Goal: Find specific page/section: Find specific page/section

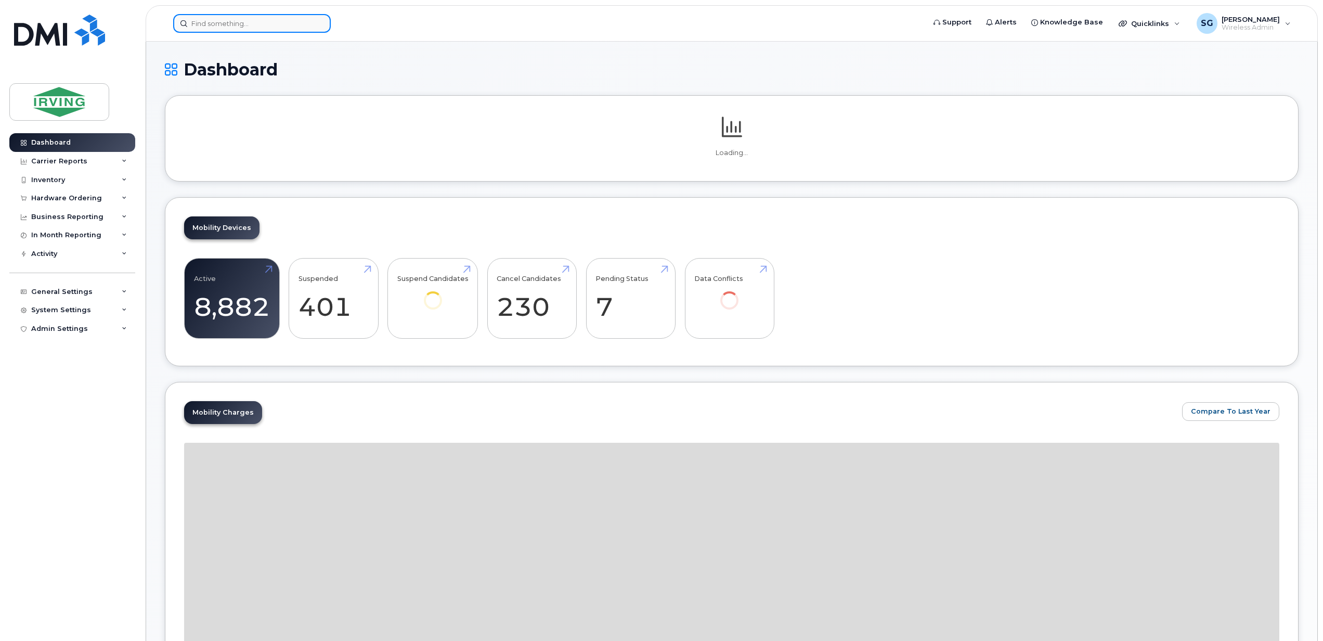
click at [247, 27] on input at bounding box center [252, 23] width 158 height 19
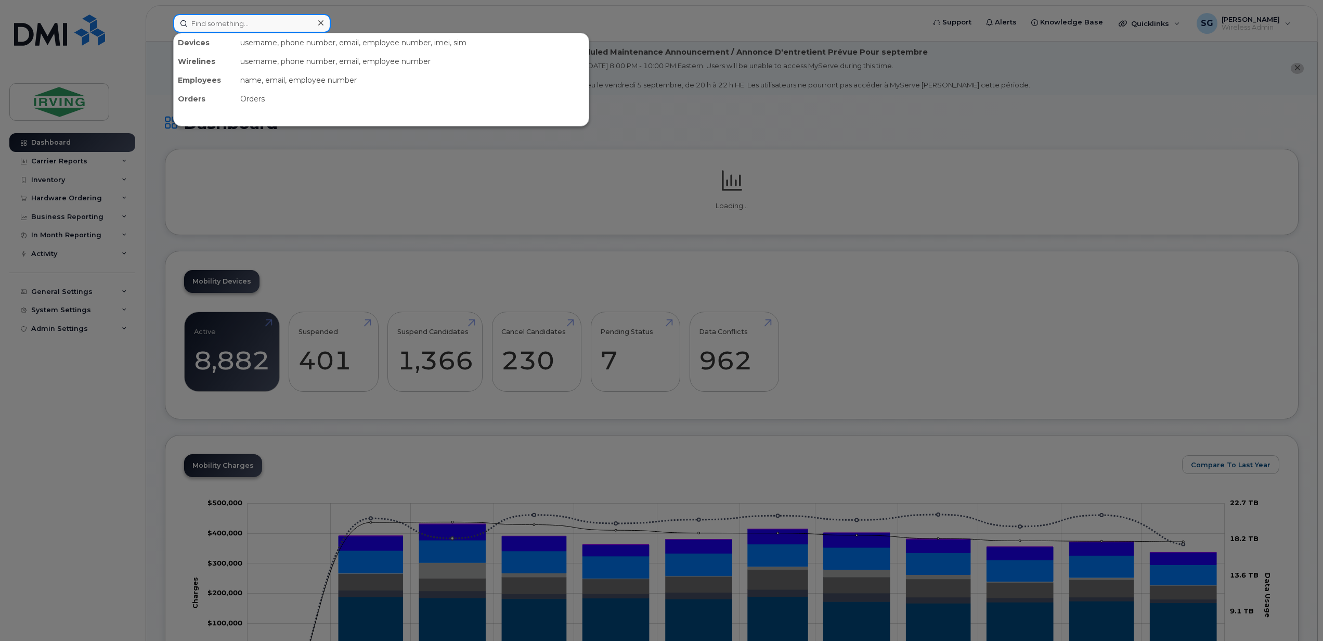
click at [246, 22] on input at bounding box center [252, 23] width 158 height 19
paste input "5064353189"
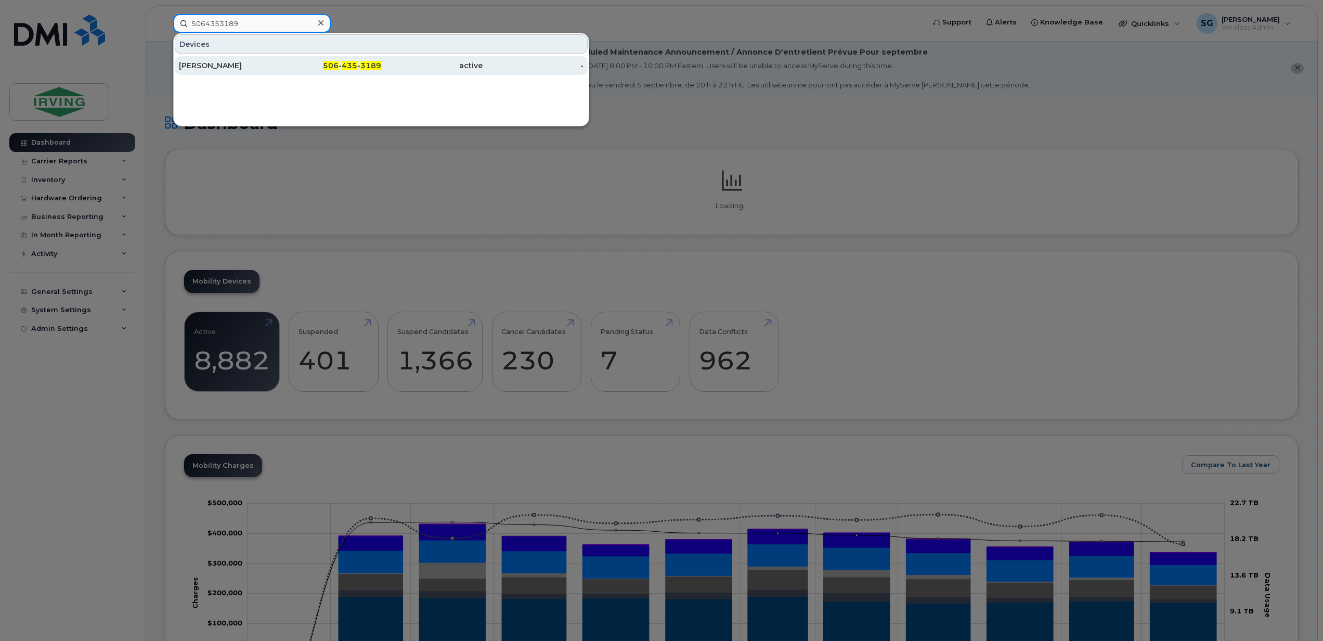
type input "5064353189"
drag, startPoint x: 211, startPoint y: 66, endPoint x: 354, endPoint y: 146, distance: 164.4
click at [211, 66] on div "James Alberts" at bounding box center [229, 65] width 101 height 10
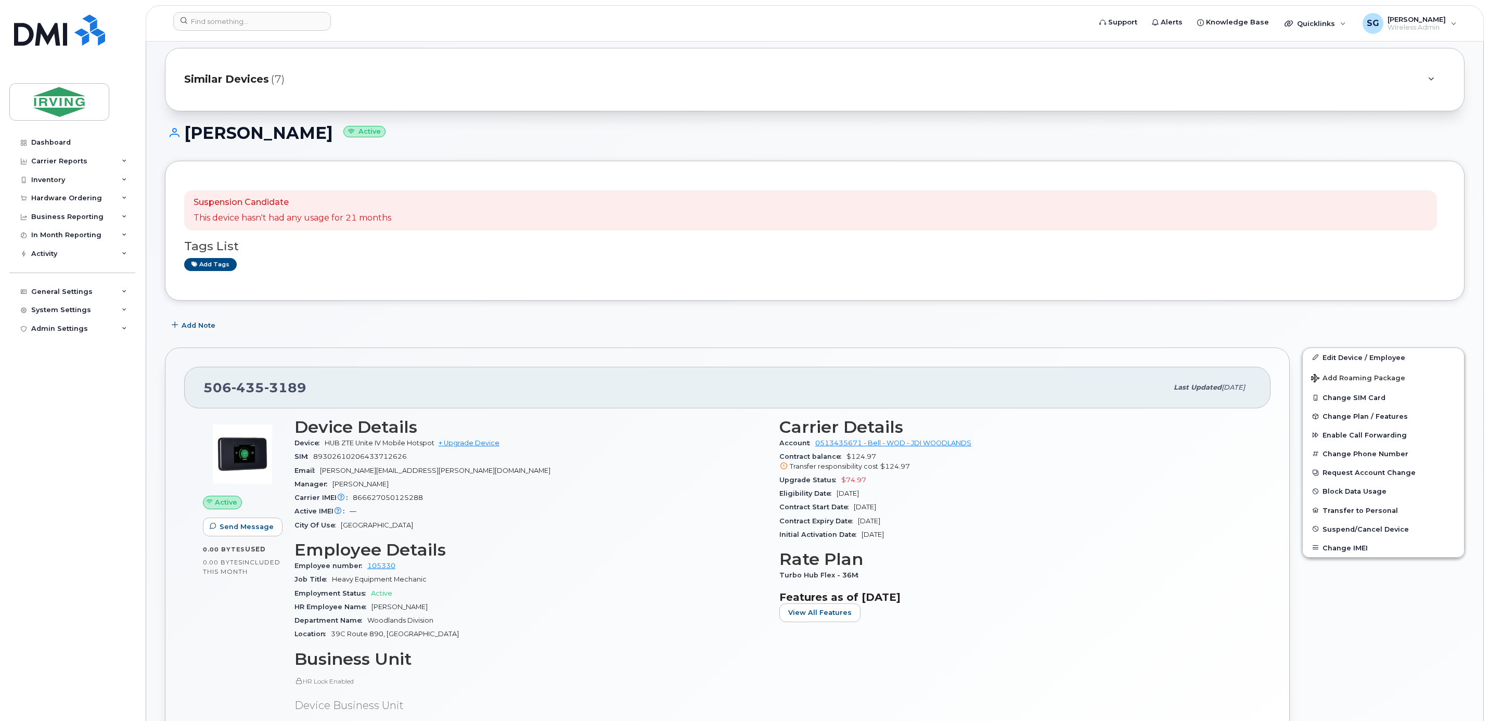
scroll to position [78, 0]
click at [218, 22] on input at bounding box center [252, 21] width 158 height 19
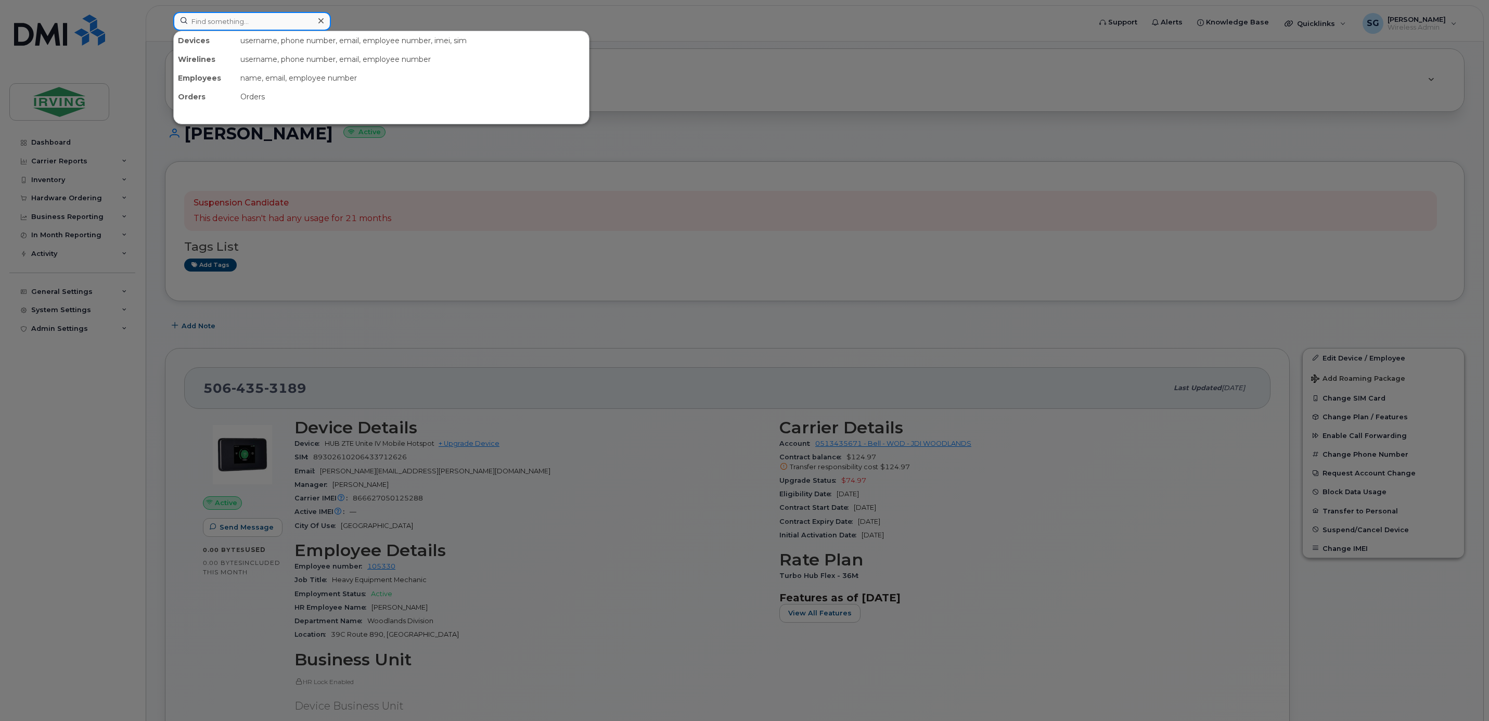
paste input "9024322431"
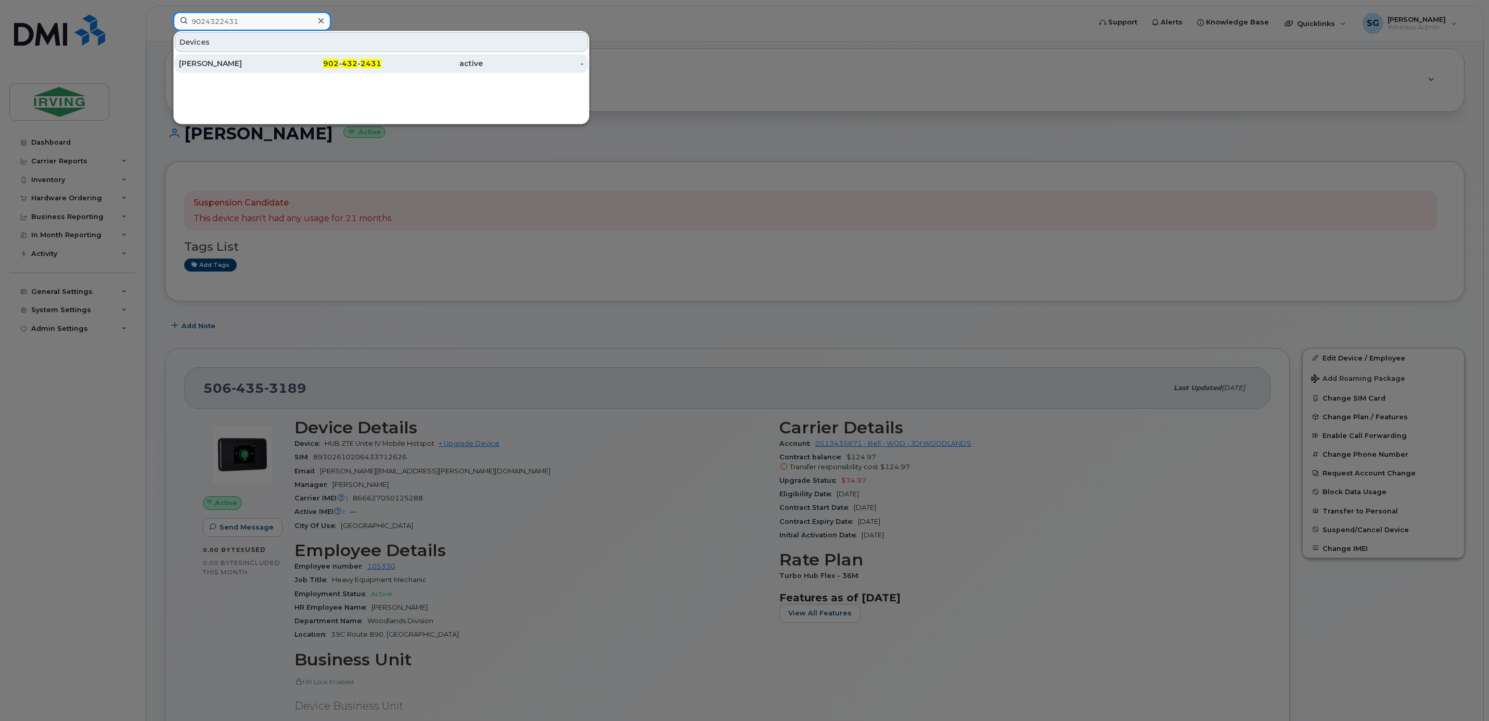
type input "9024322431"
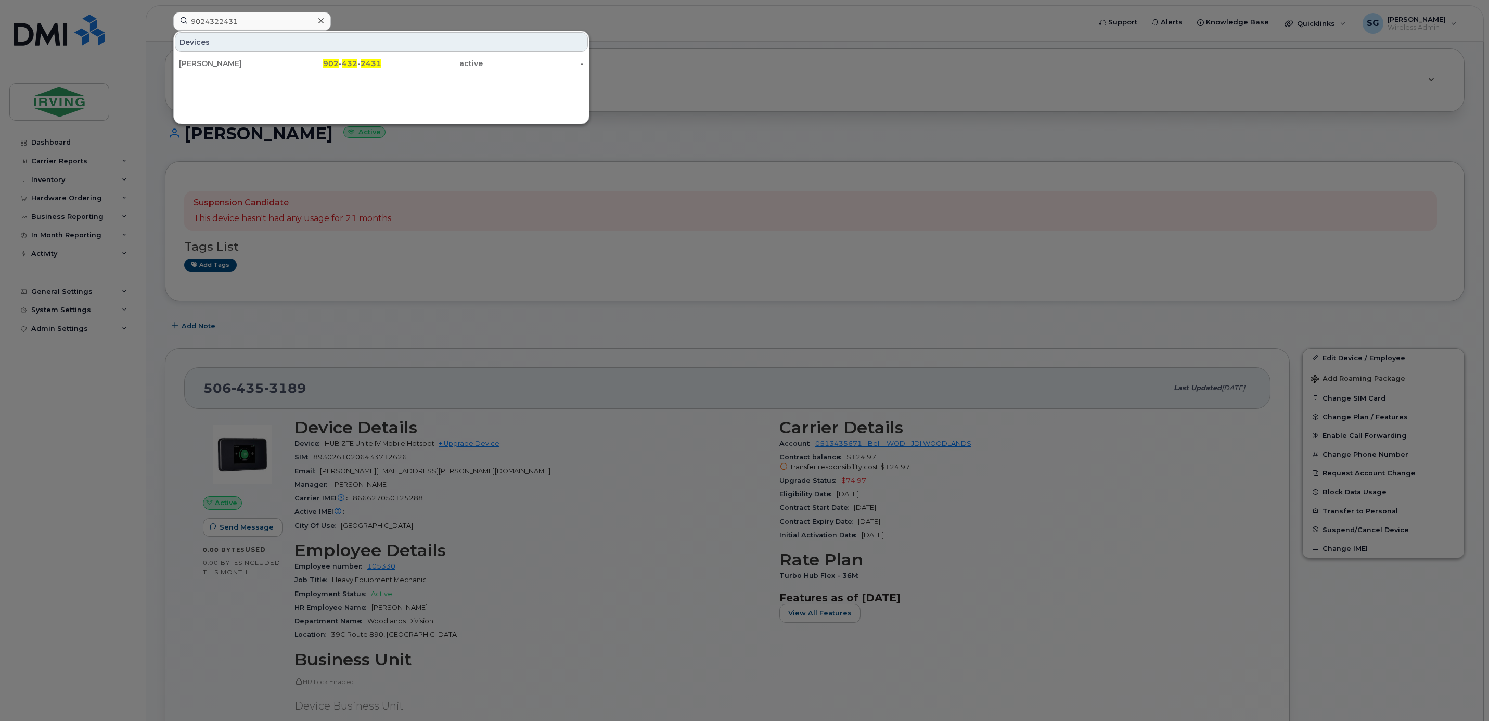
drag, startPoint x: 221, startPoint y: 58, endPoint x: 428, endPoint y: 131, distance: 219.5
click at [221, 58] on div "Hans Roets" at bounding box center [229, 63] width 101 height 19
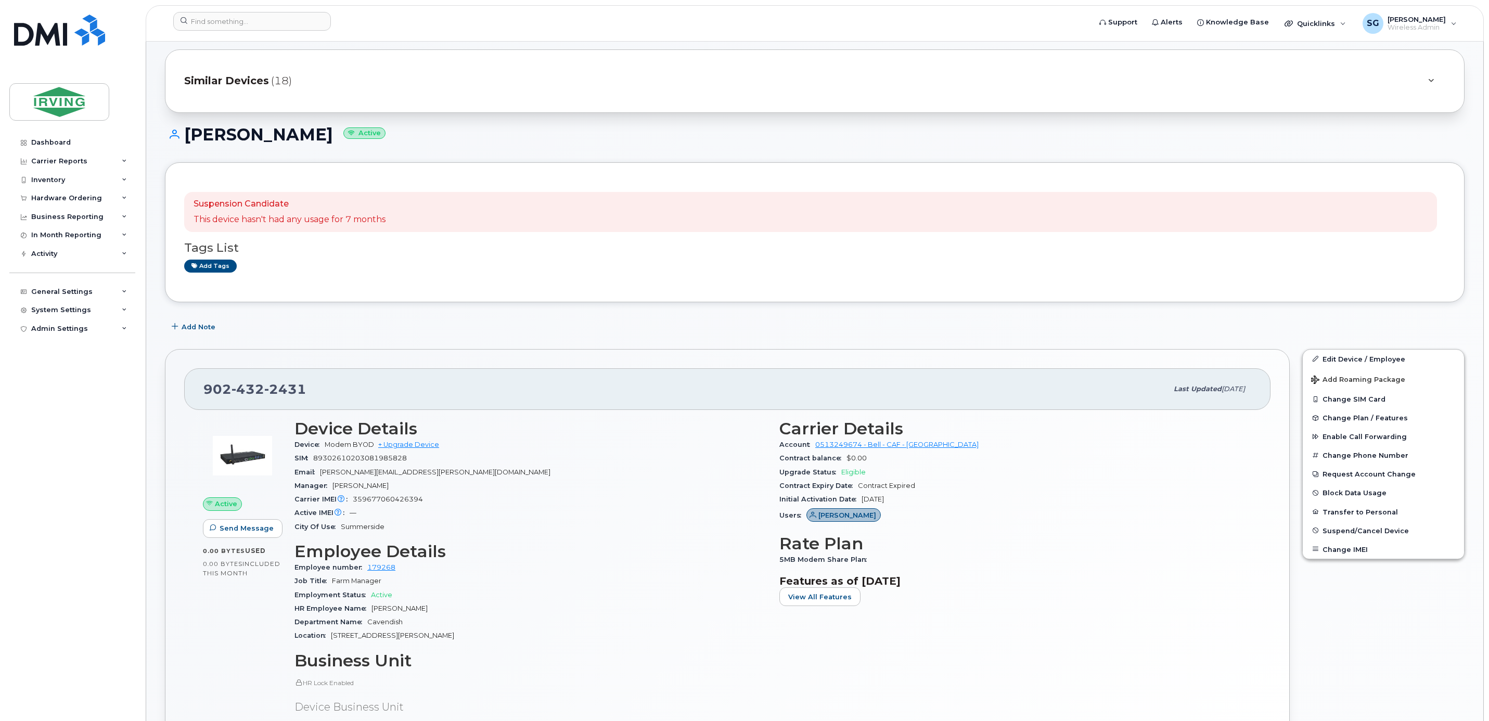
scroll to position [78, 0]
click at [223, 27] on input at bounding box center [252, 21] width 158 height 19
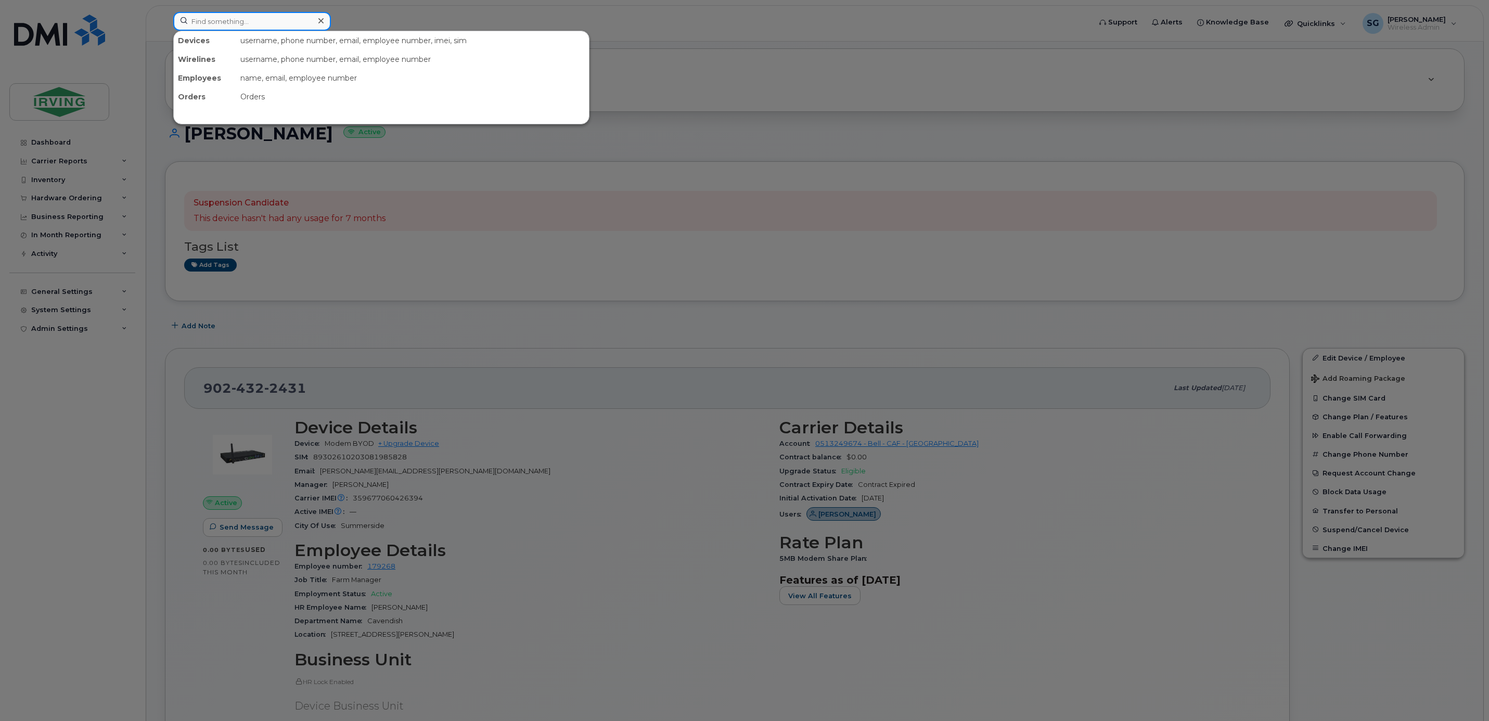
paste input "5063434459"
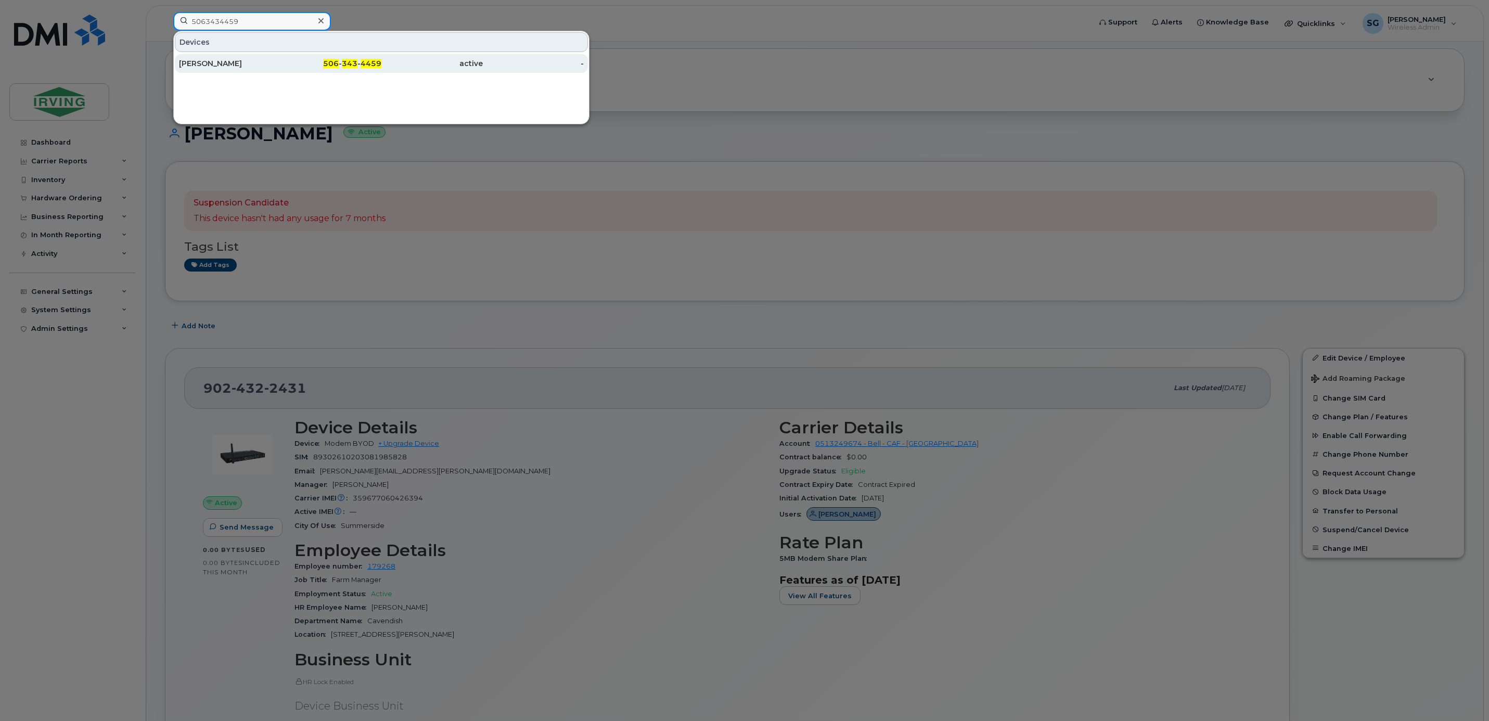
type input "5063434459"
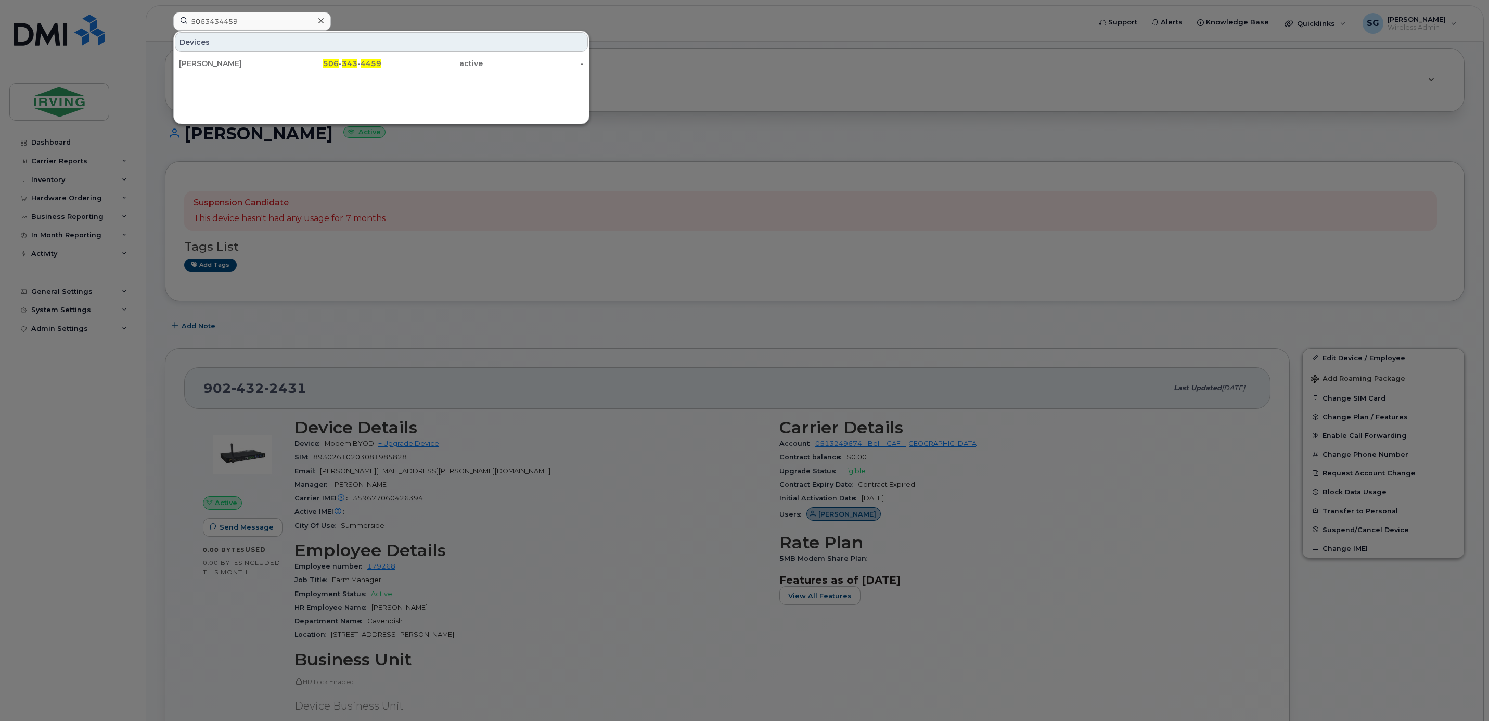
drag, startPoint x: 195, startPoint y: 71, endPoint x: 403, endPoint y: 178, distance: 233.6
click at [195, 71] on div "[PERSON_NAME]" at bounding box center [229, 63] width 101 height 19
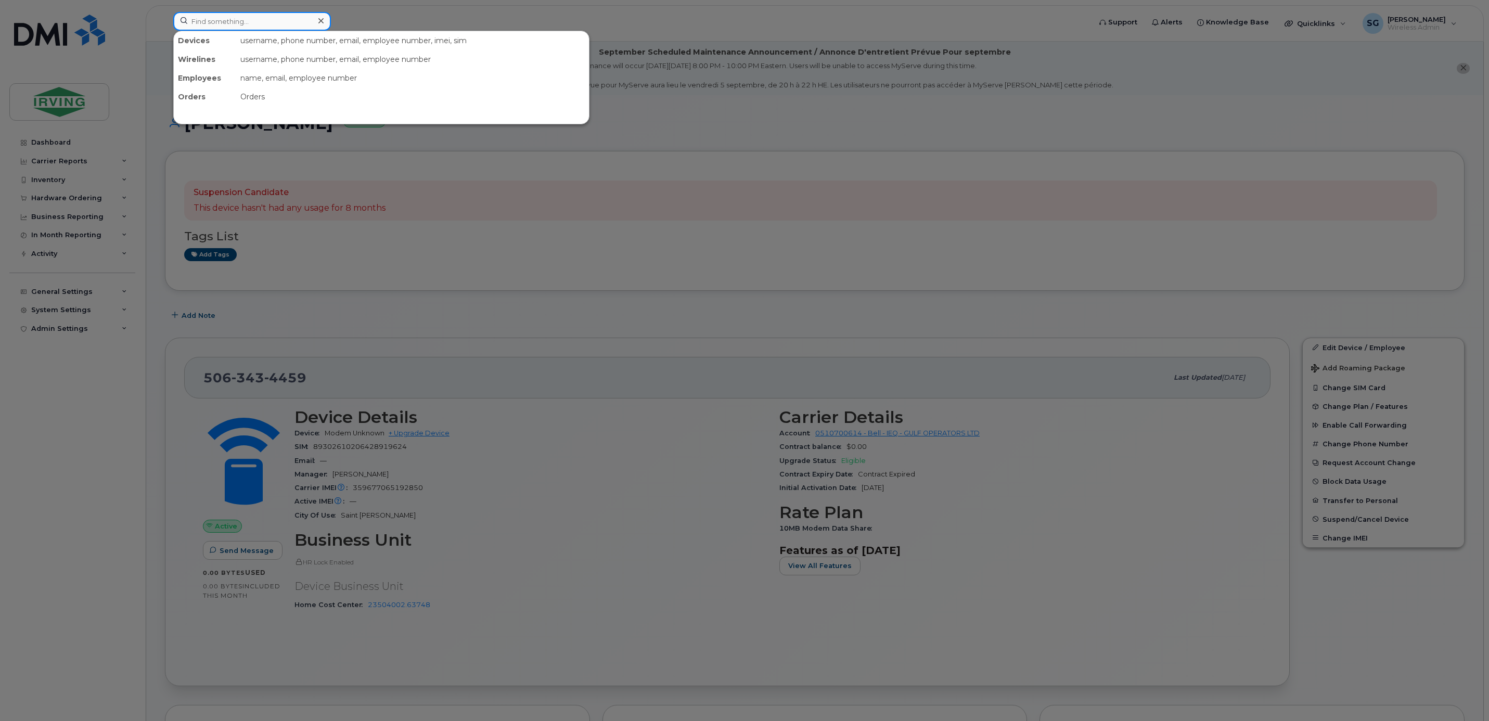
click at [231, 29] on input at bounding box center [252, 21] width 158 height 19
paste input "7826400030"
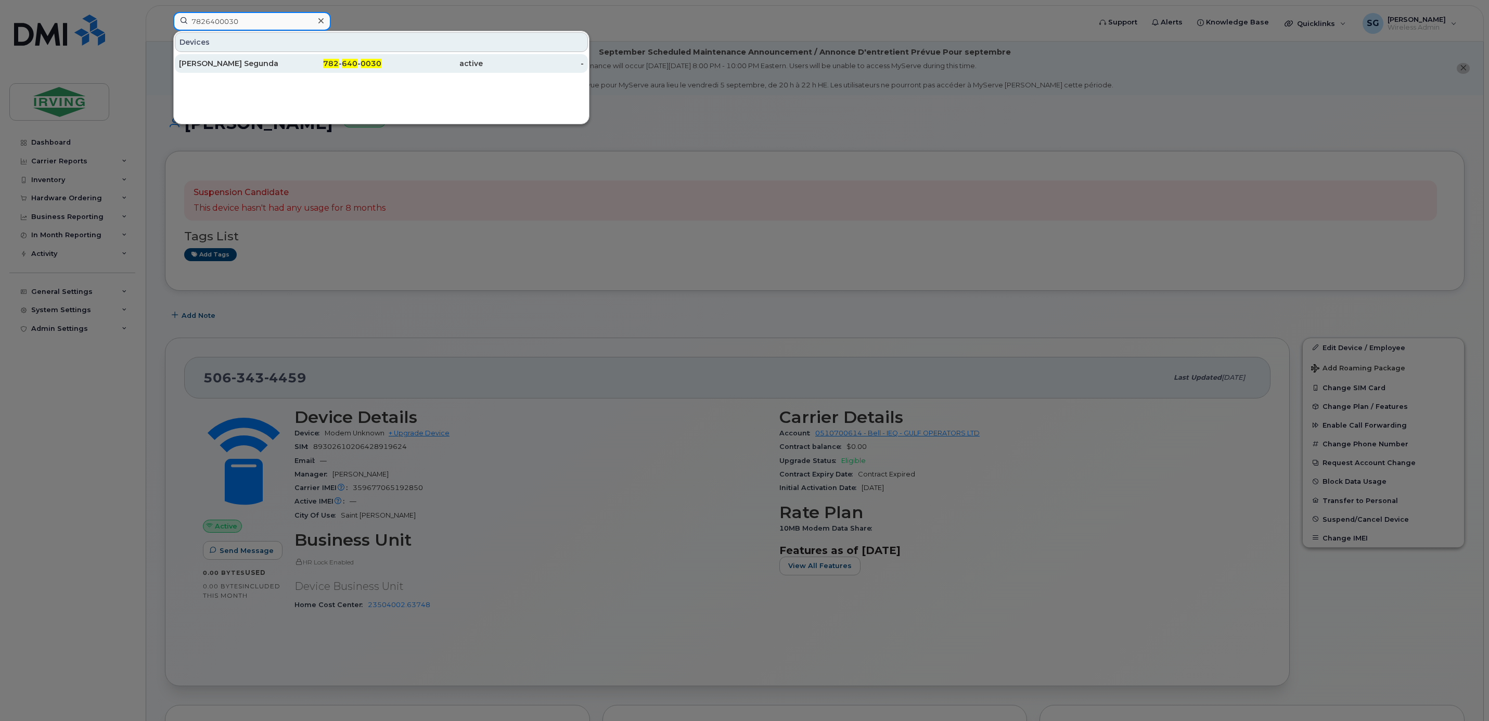
type input "7826400030"
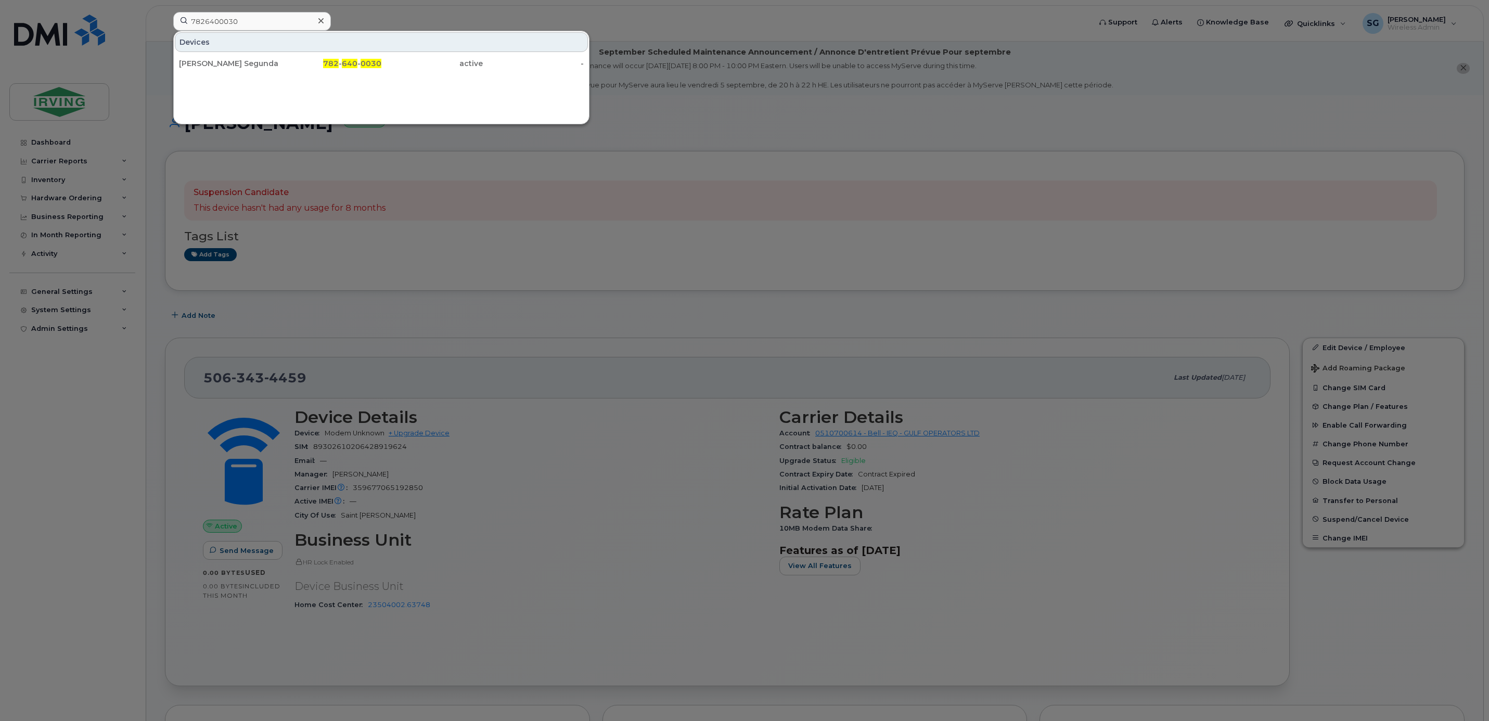
drag, startPoint x: 220, startPoint y: 65, endPoint x: 231, endPoint y: 76, distance: 16.2
click at [220, 65] on div "Vinicius Martins Segunda" at bounding box center [229, 63] width 101 height 10
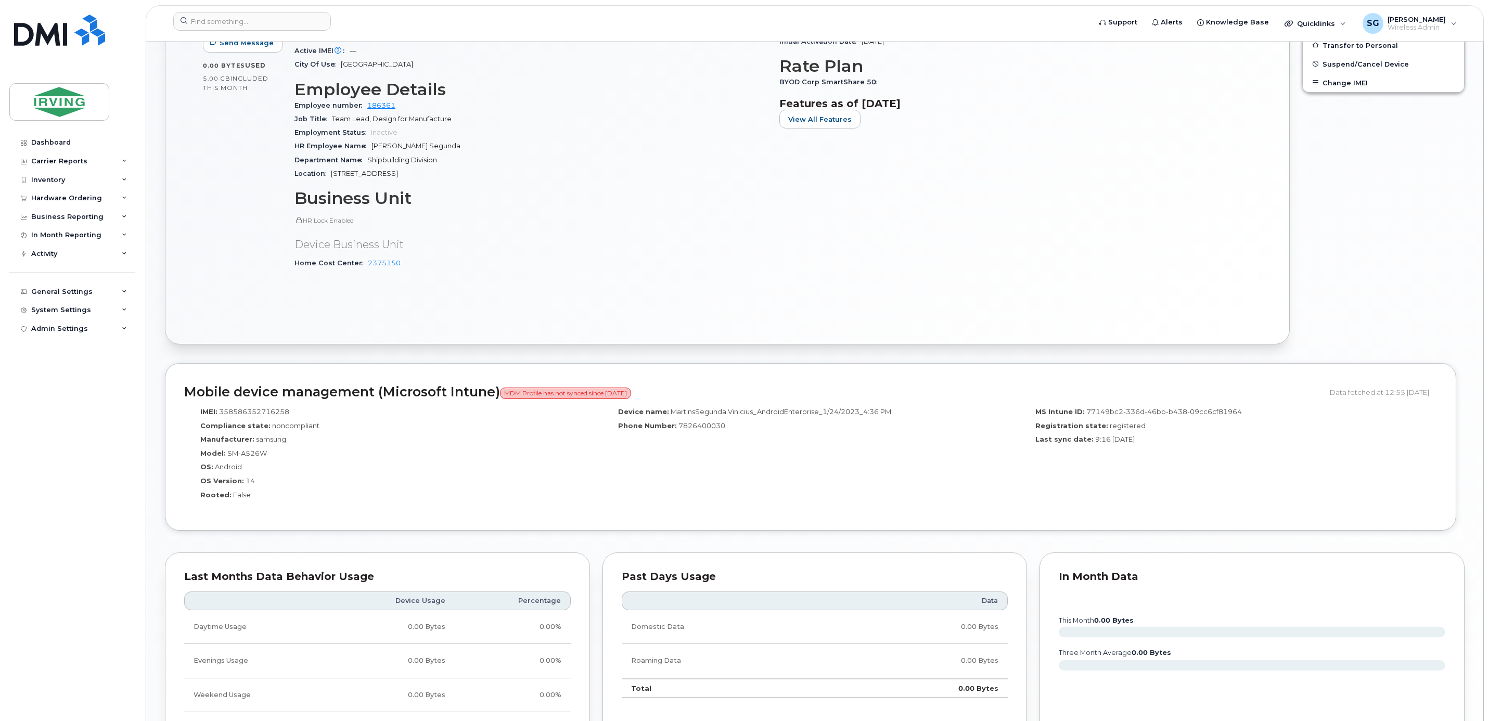
scroll to position [780, 0]
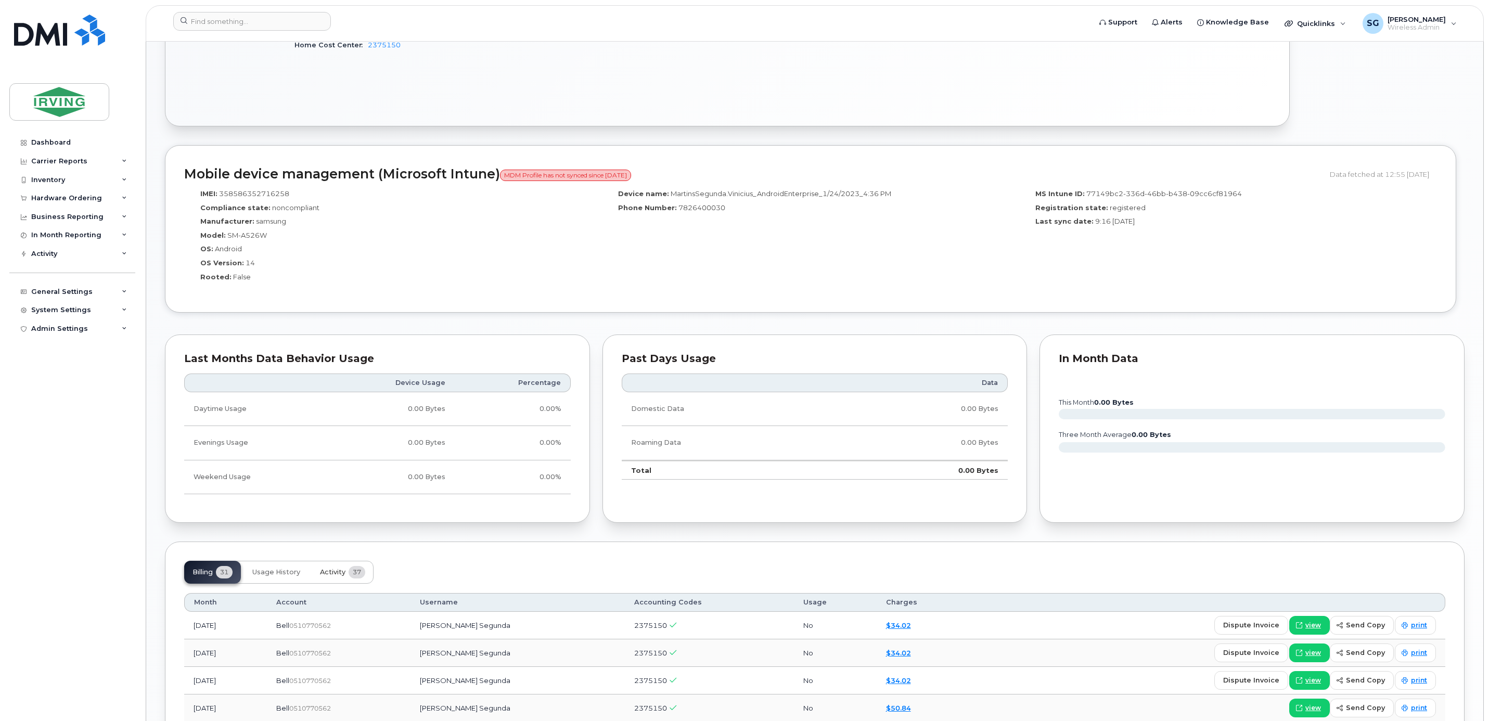
click at [344, 576] on span "Activity" at bounding box center [332, 572] width 25 height 8
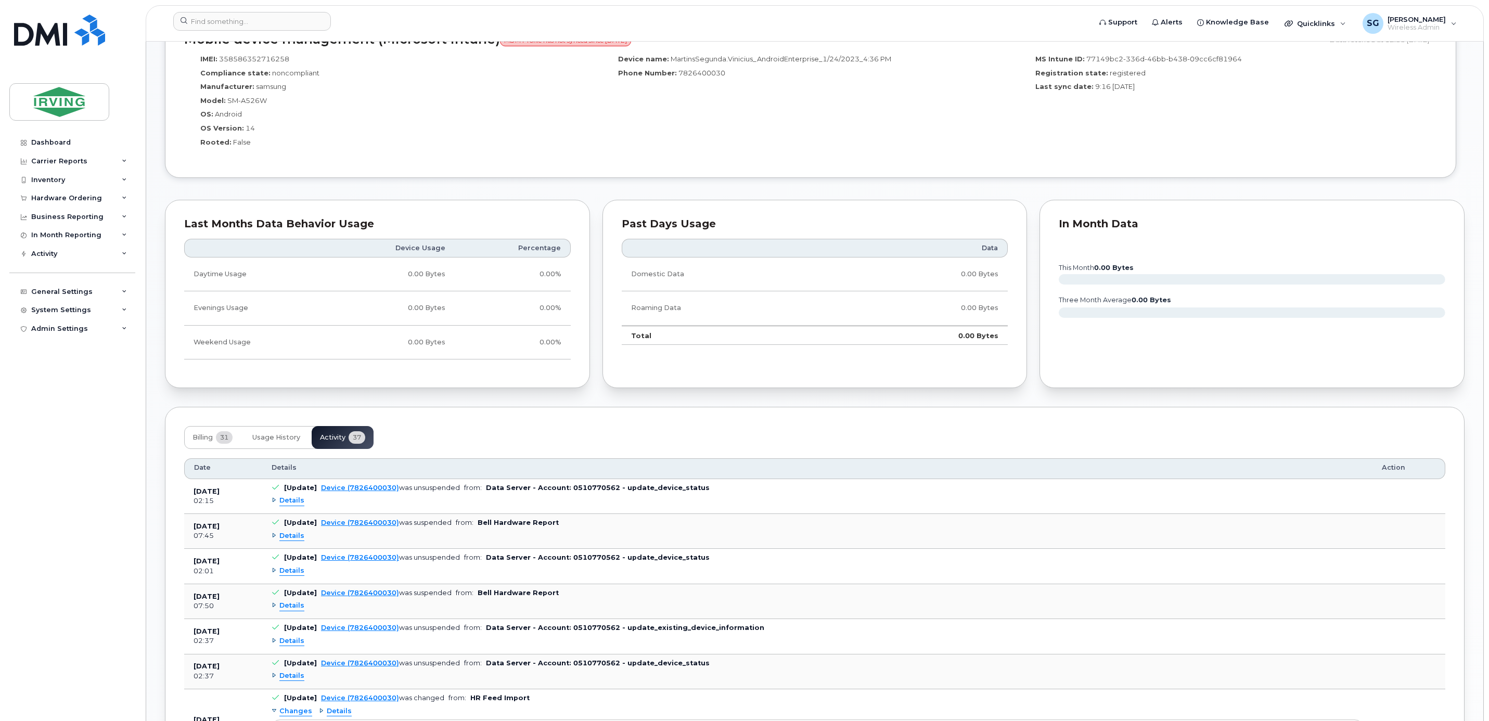
scroll to position [702, 0]
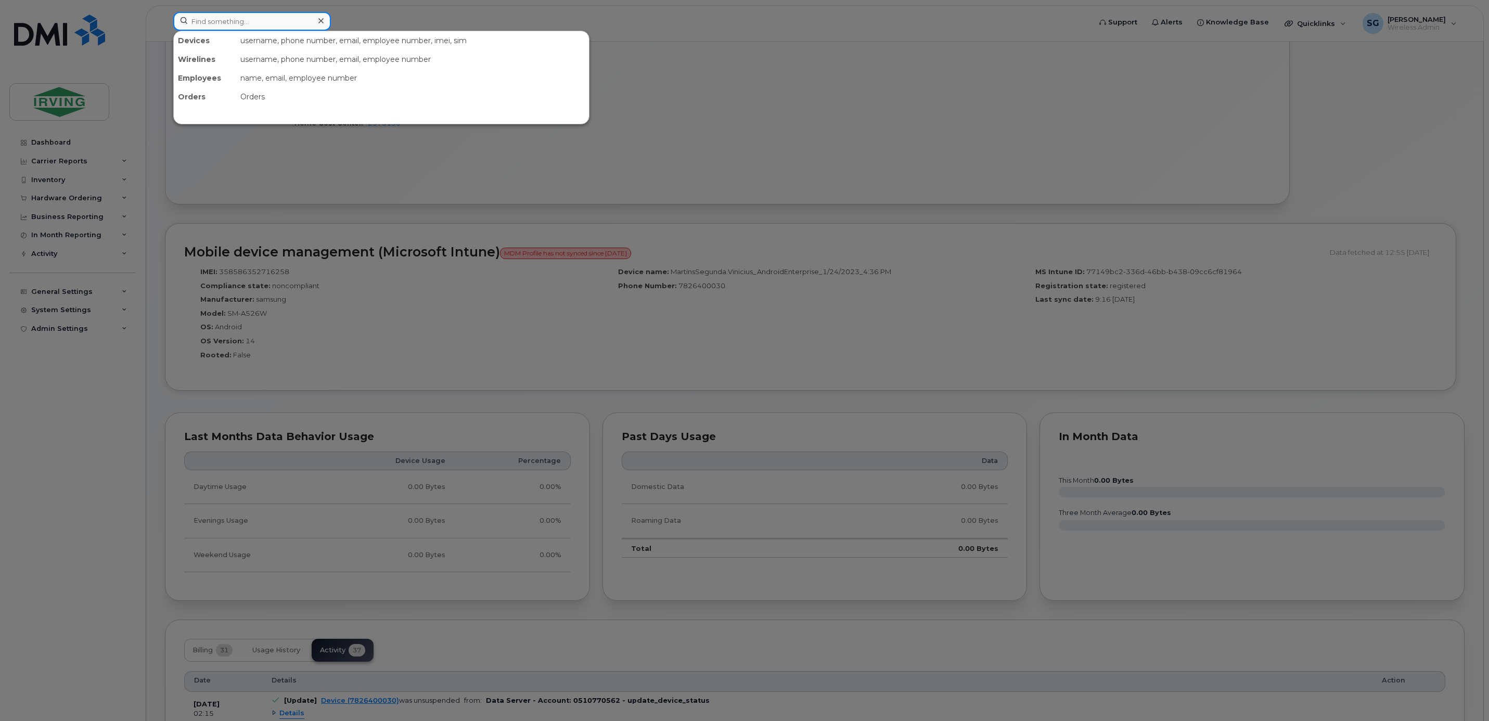
click at [273, 29] on input at bounding box center [252, 21] width 158 height 19
paste input "5062696476"
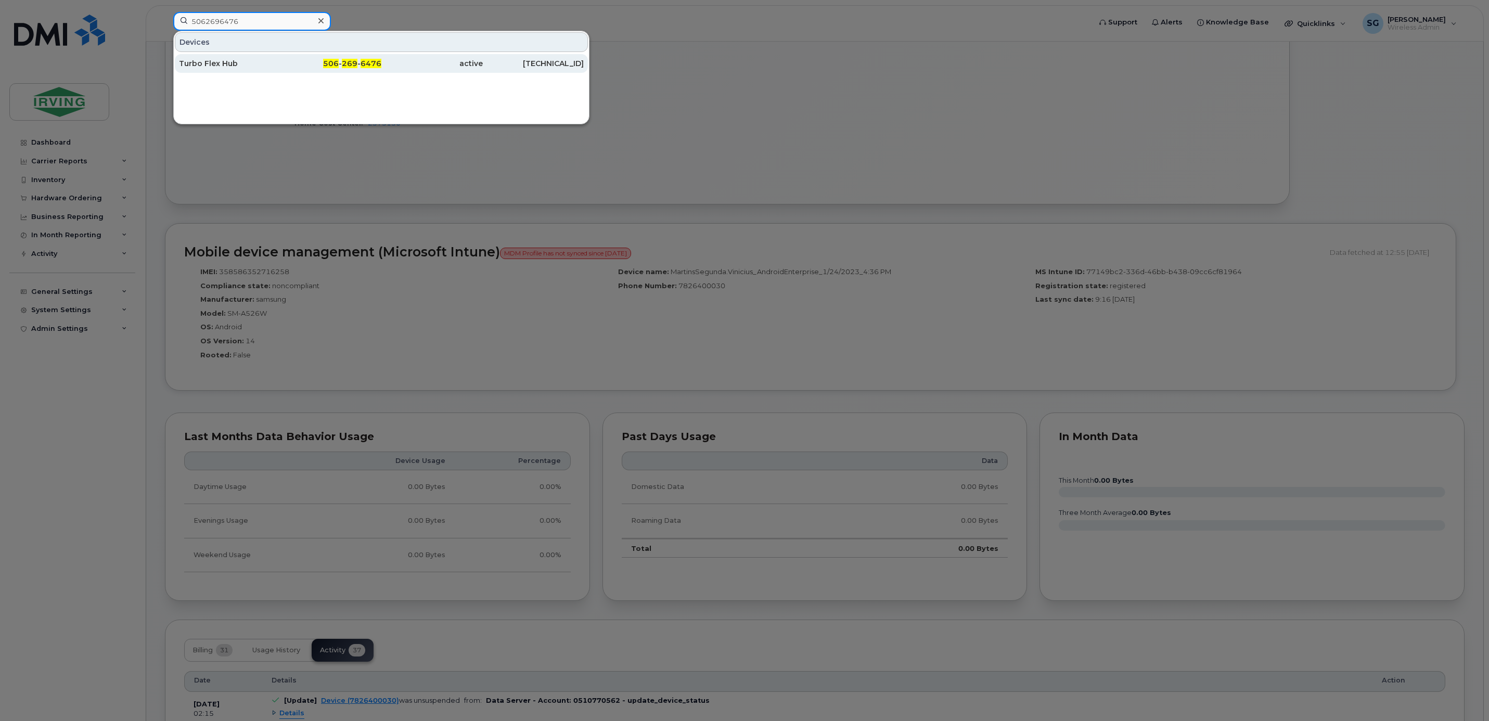
type input "5062696476"
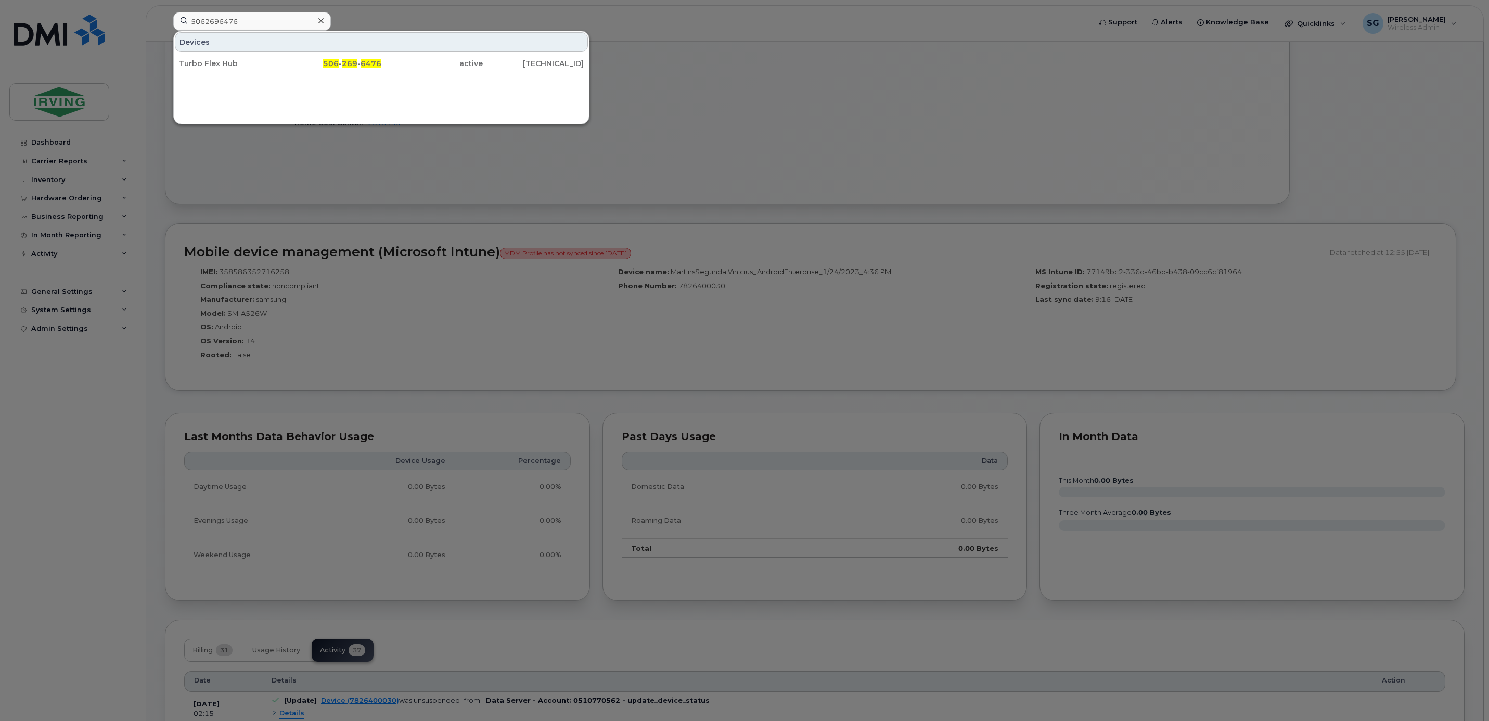
drag, startPoint x: 233, startPoint y: 58, endPoint x: 479, endPoint y: 136, distance: 258.5
click at [233, 58] on div "Turbo Flex Hub" at bounding box center [229, 63] width 101 height 19
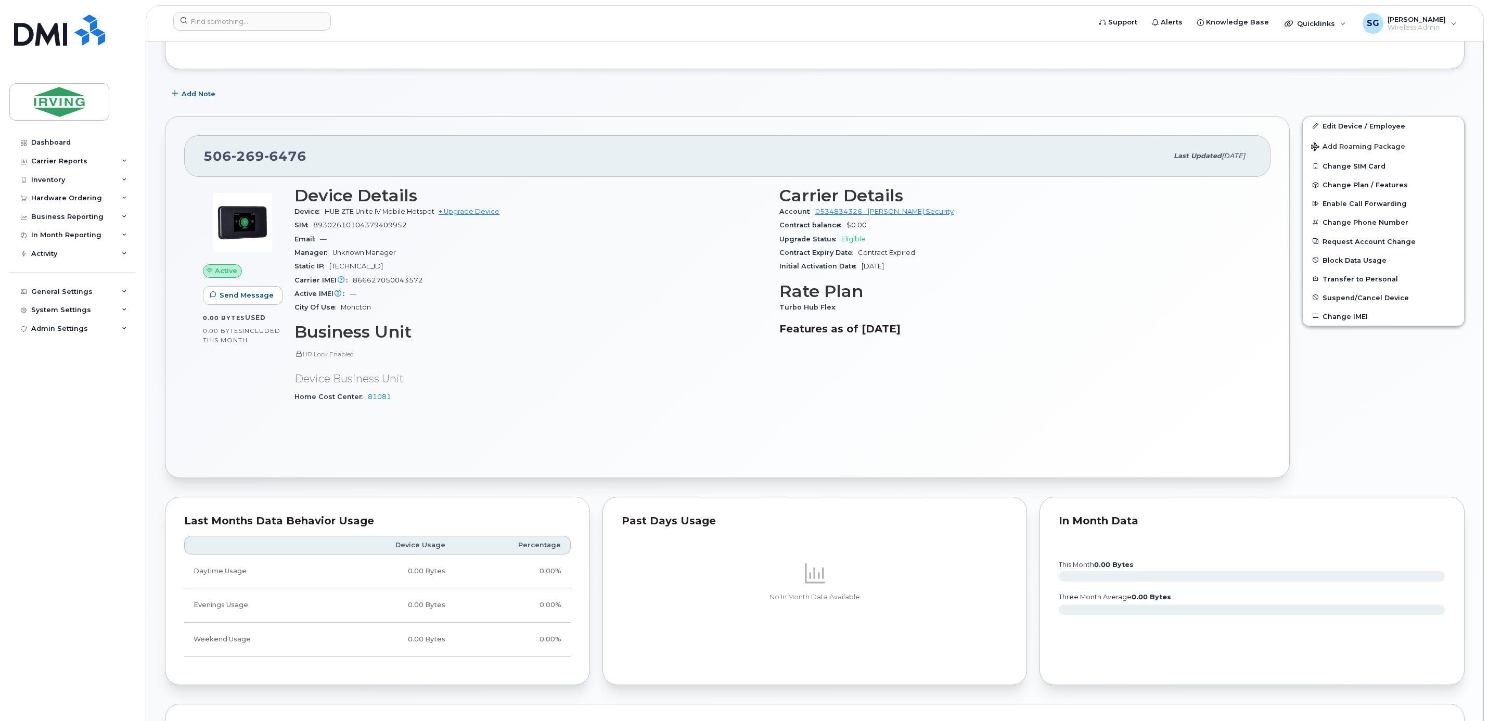
scroll to position [234, 0]
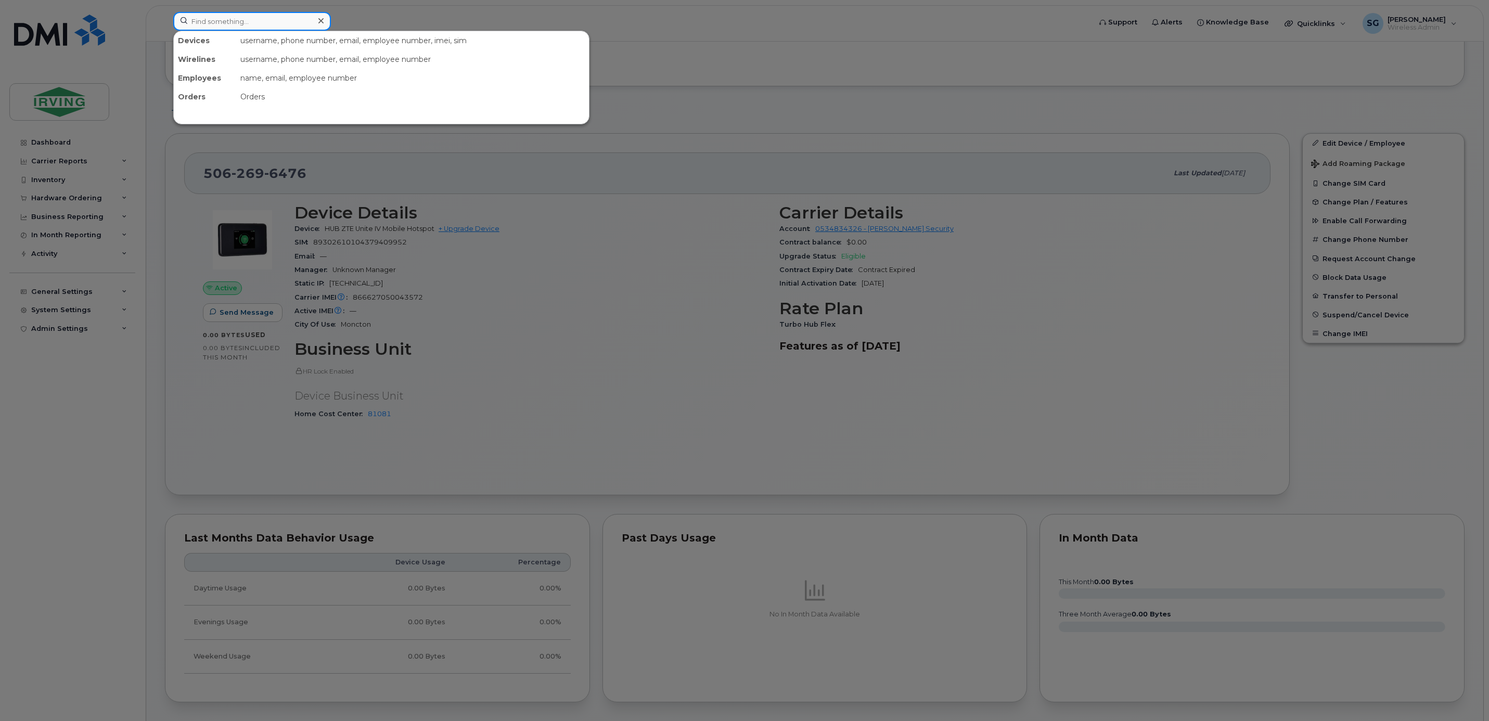
click at [235, 25] on input at bounding box center [252, 21] width 158 height 19
paste input "5062711012"
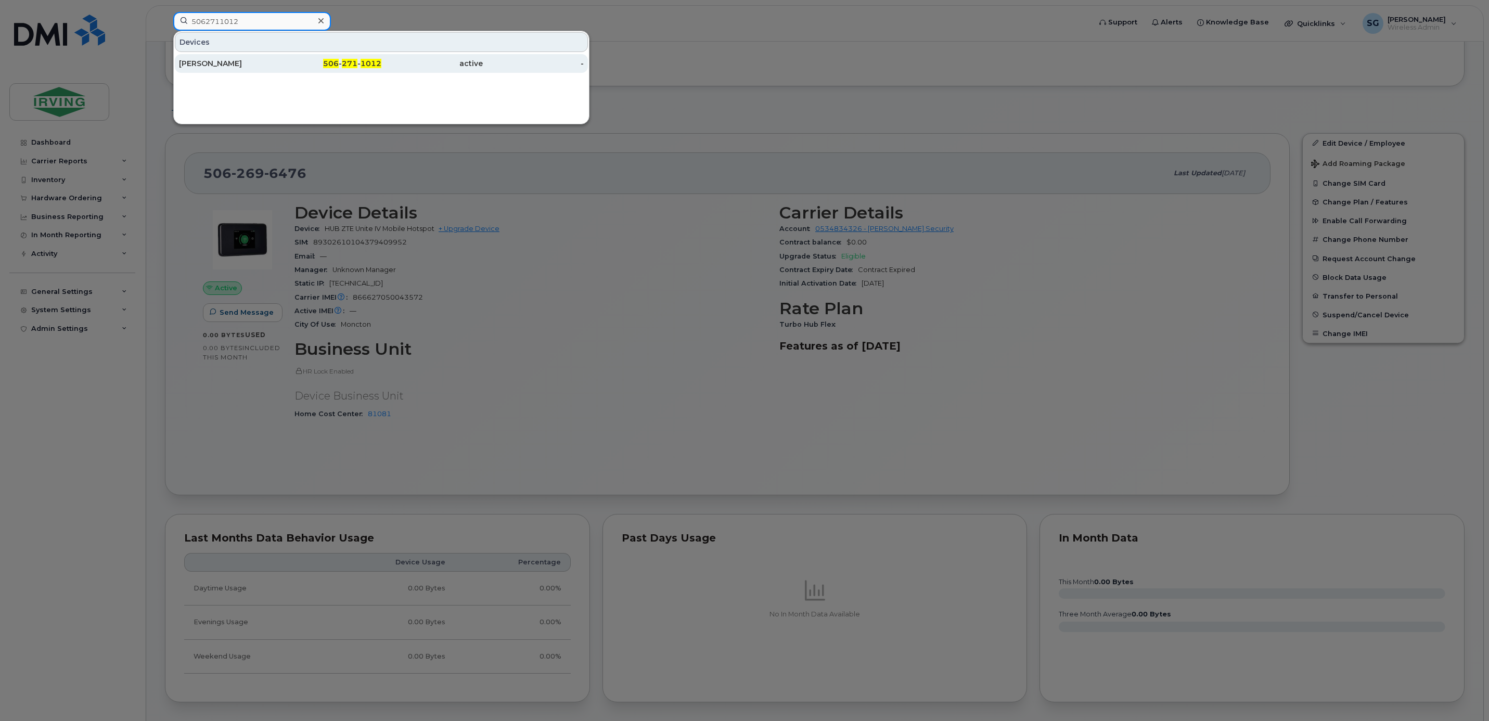
type input "5062711012"
click at [234, 67] on div "[PERSON_NAME]" at bounding box center [229, 63] width 101 height 10
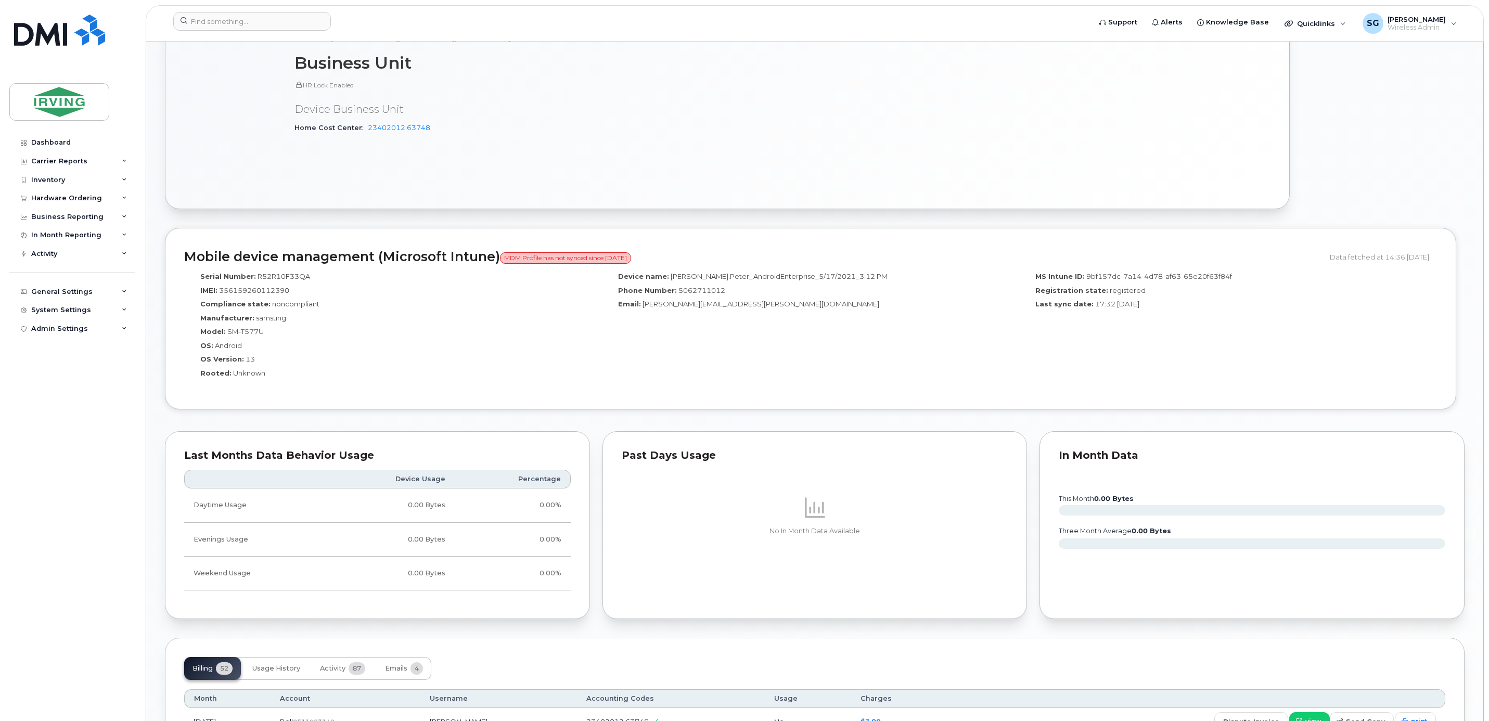
scroll to position [936, 0]
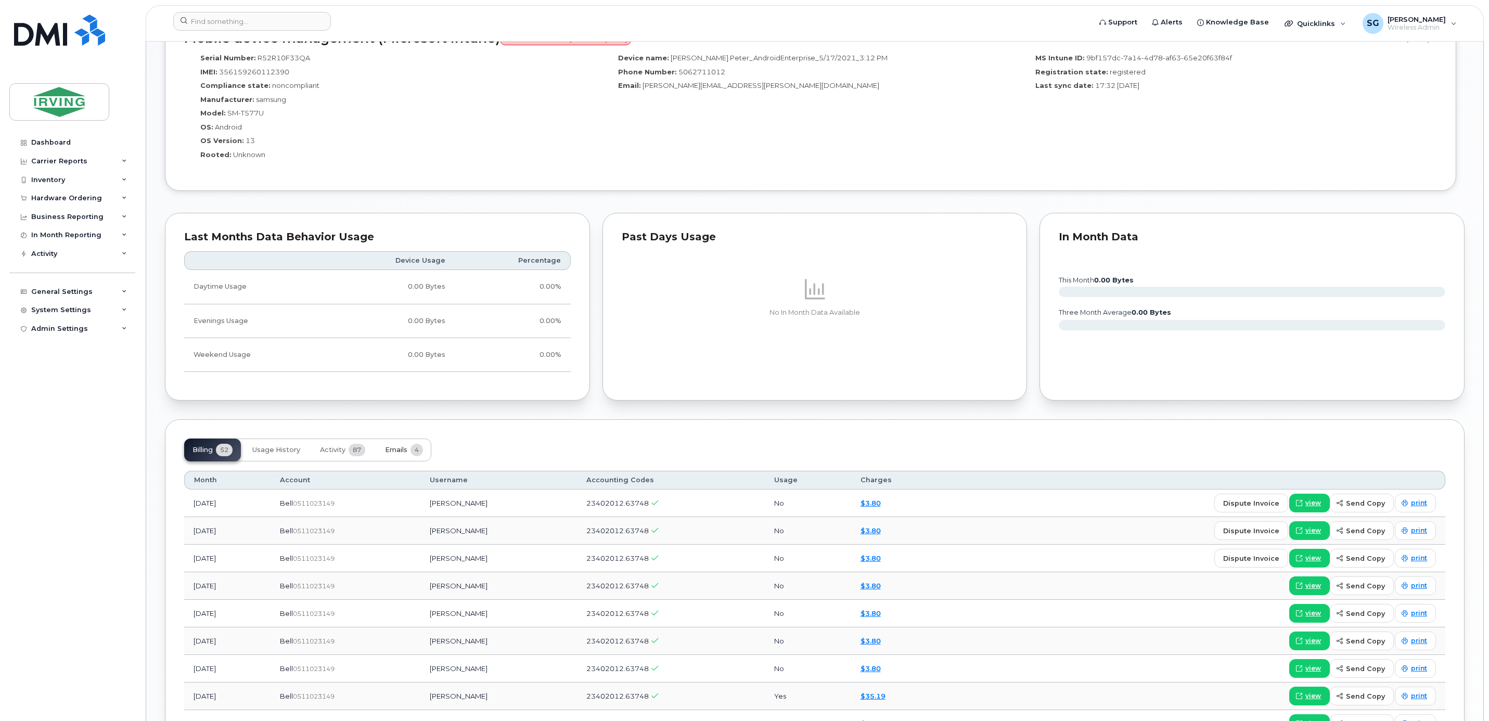
click at [413, 456] on span "4" at bounding box center [416, 450] width 12 height 12
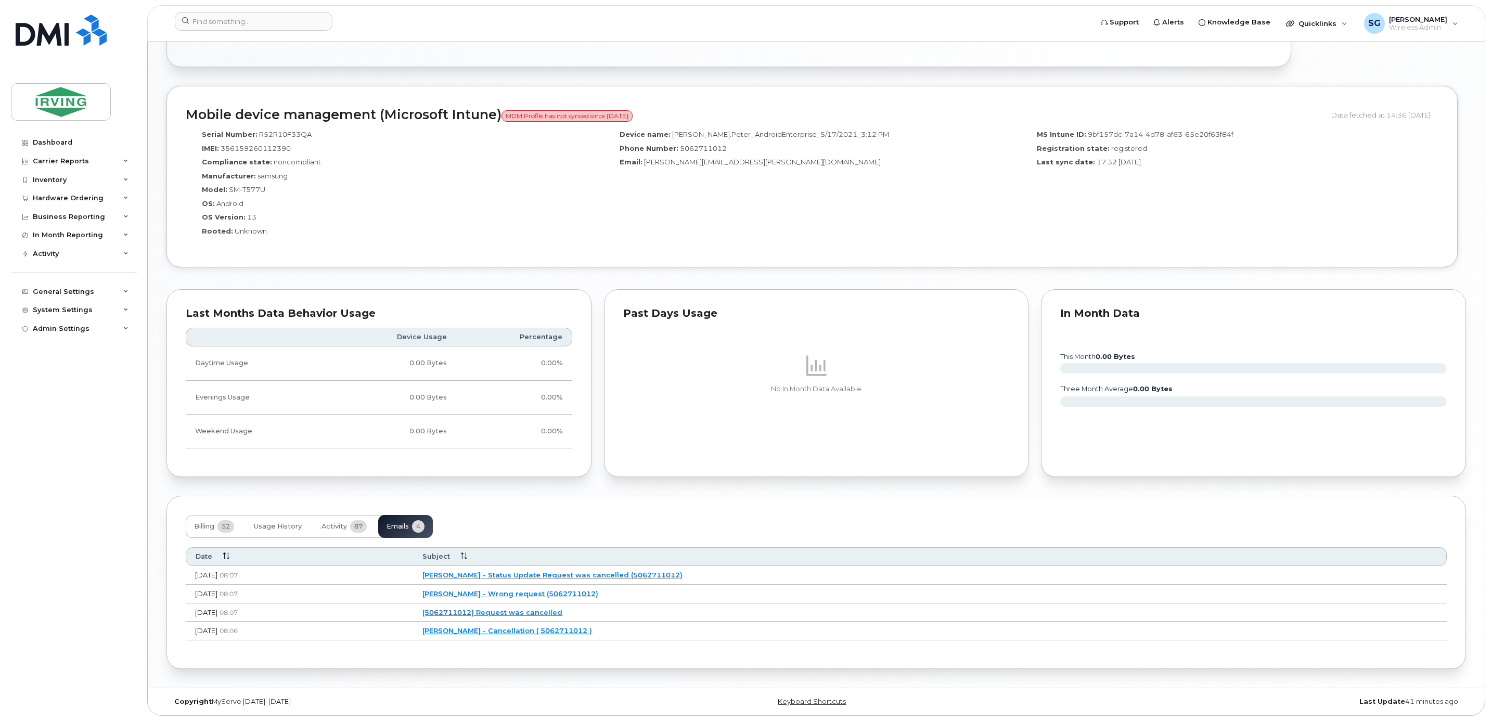
scroll to position [868, 0]
click at [564, 573] on link "JD Irving - Status Update Request was cancelled (5062711012)" at bounding box center [551, 575] width 260 height 8
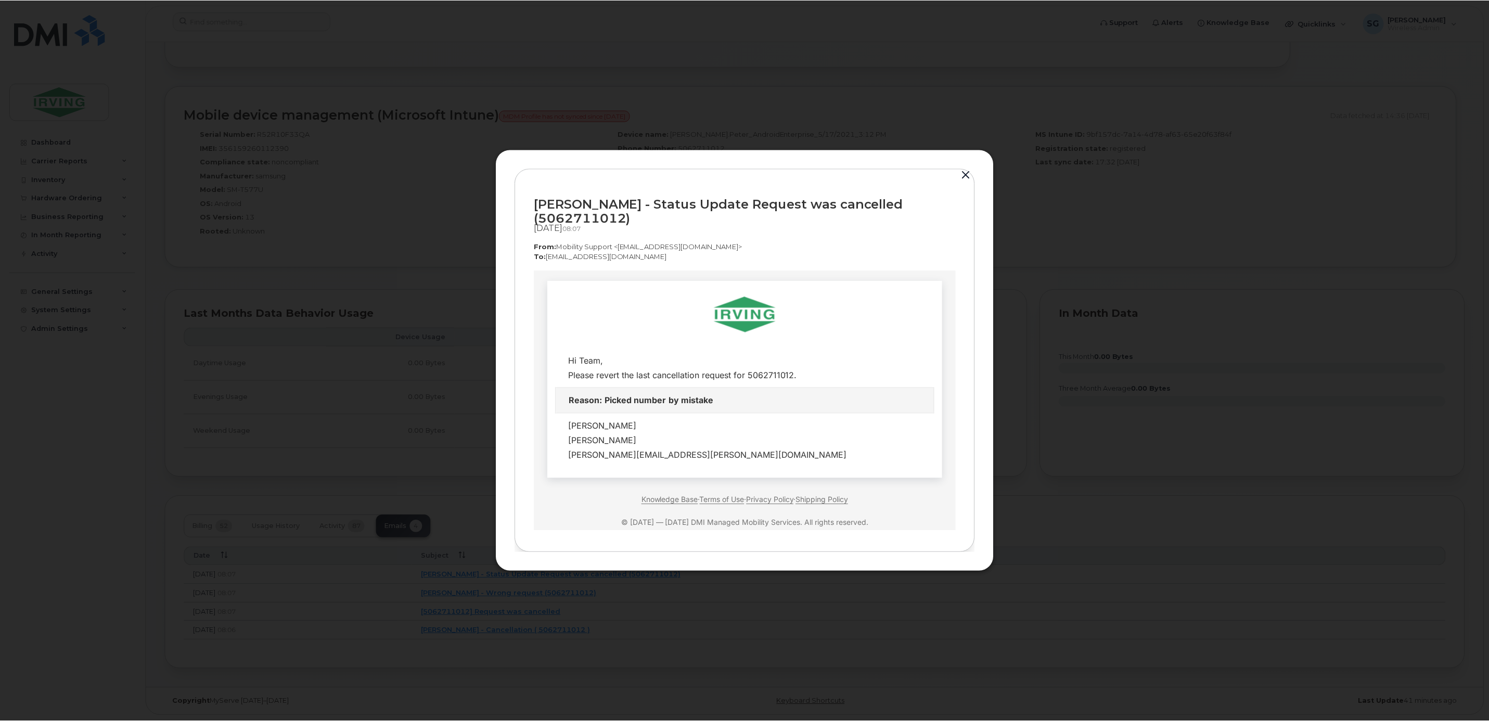
scroll to position [0, 0]
click at [967, 178] on button "button" at bounding box center [968, 175] width 16 height 15
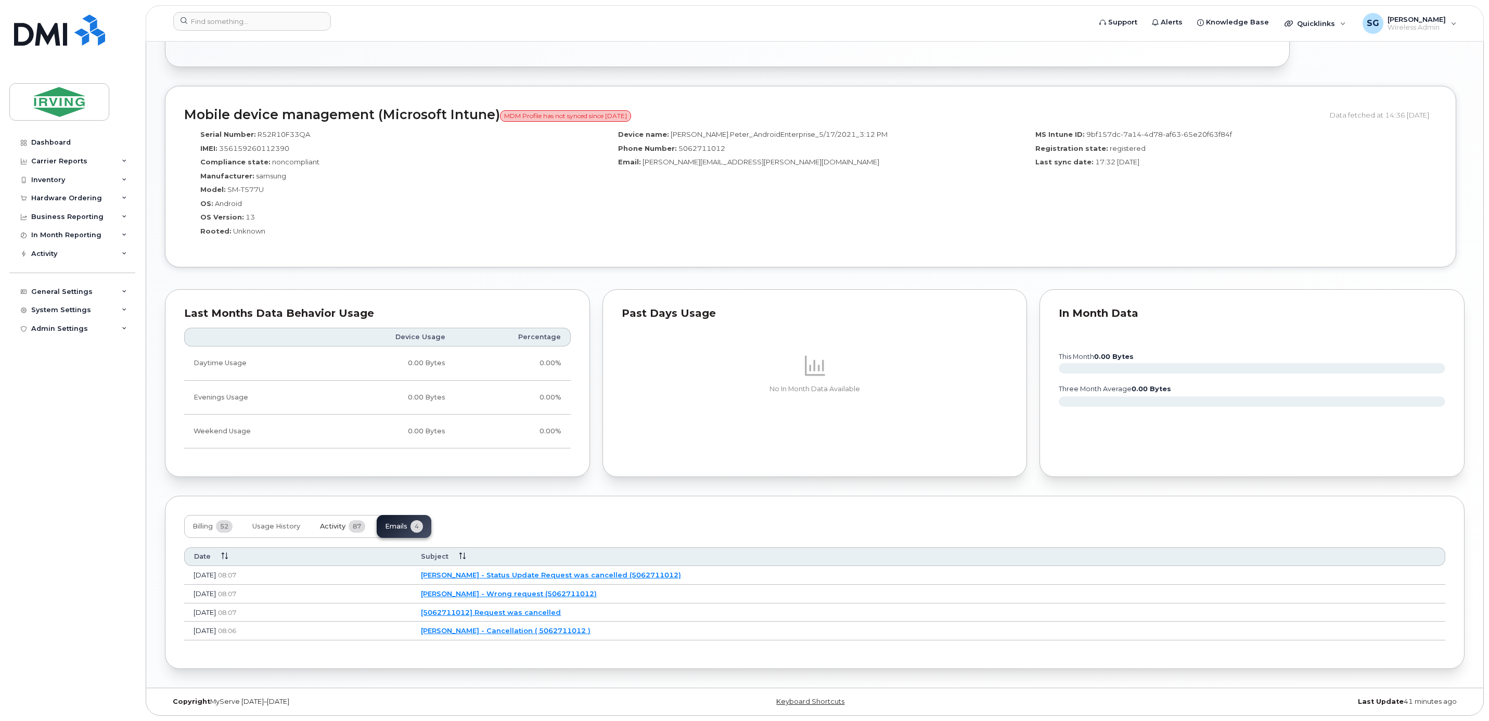
click at [333, 518] on button "Activity 87" at bounding box center [343, 526] width 62 height 23
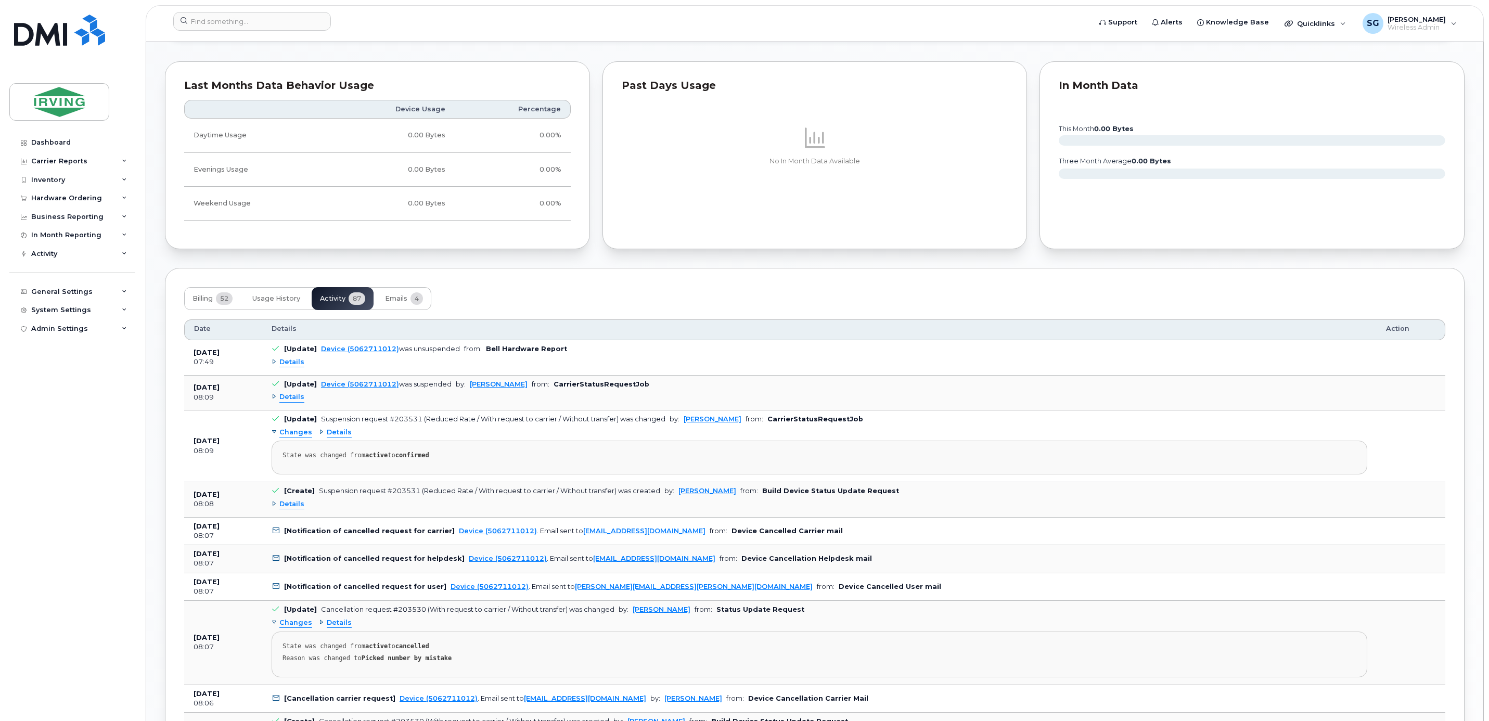
scroll to position [1102, 0]
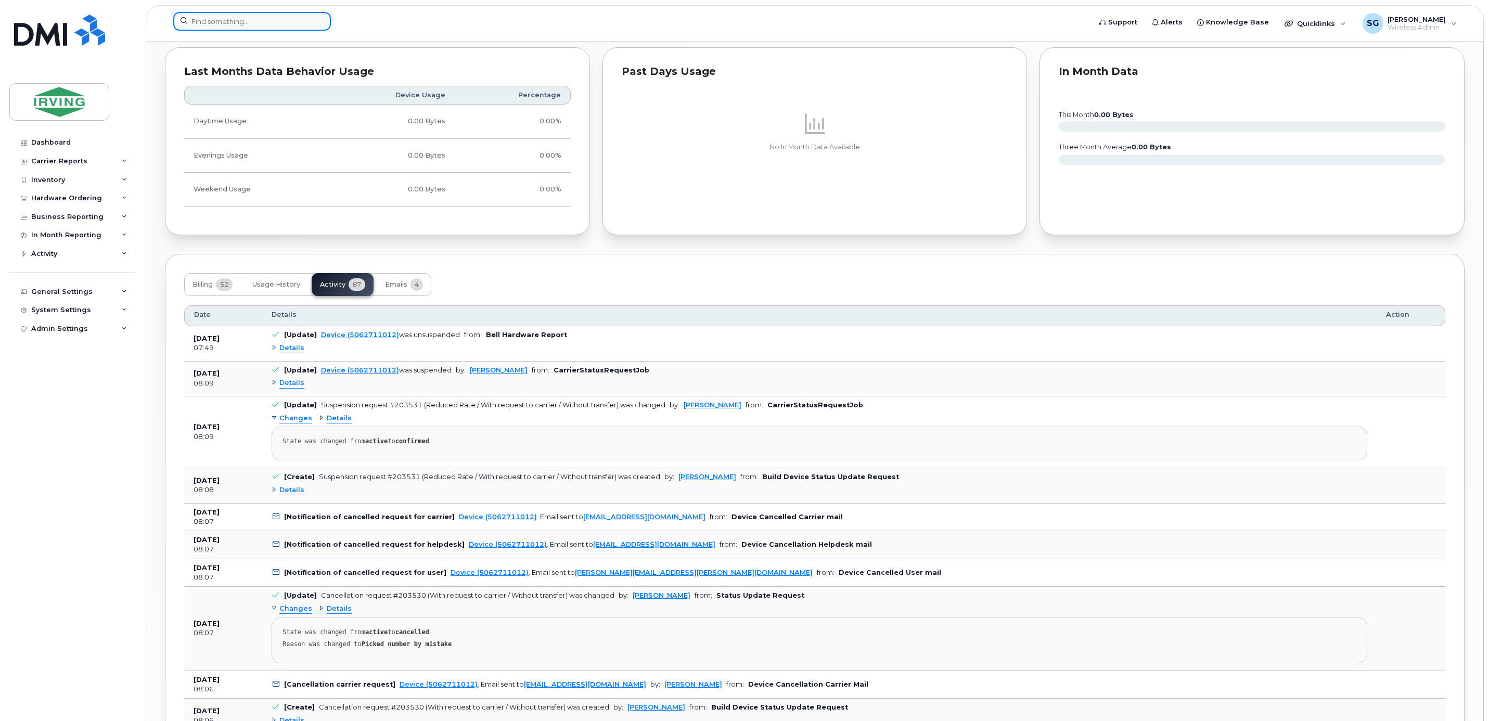
click at [248, 28] on input at bounding box center [252, 21] width 158 height 19
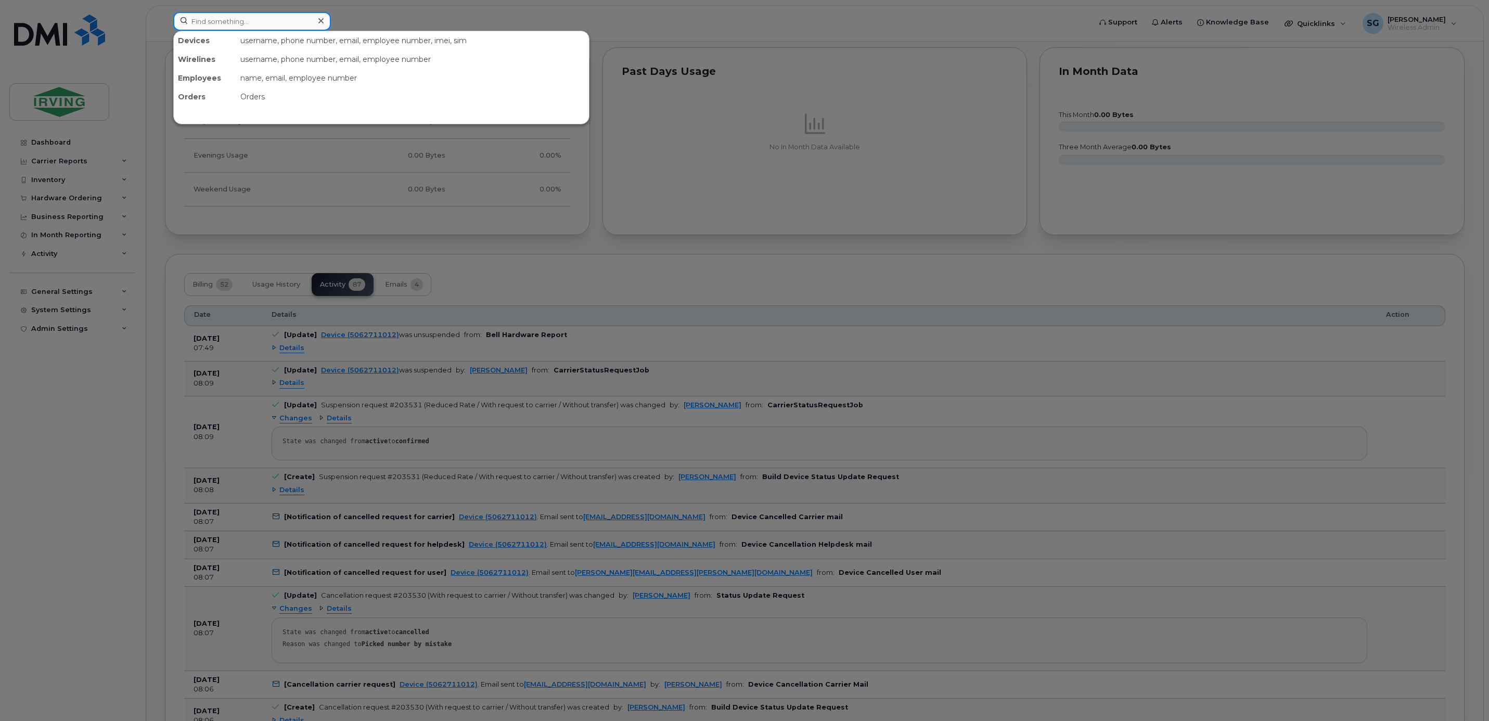
paste input "7826415477"
type input "7826415477"
click at [227, 76] on div "Devices Erin Wells 782 - 641 - 5477 active -" at bounding box center [381, 78] width 416 height 94
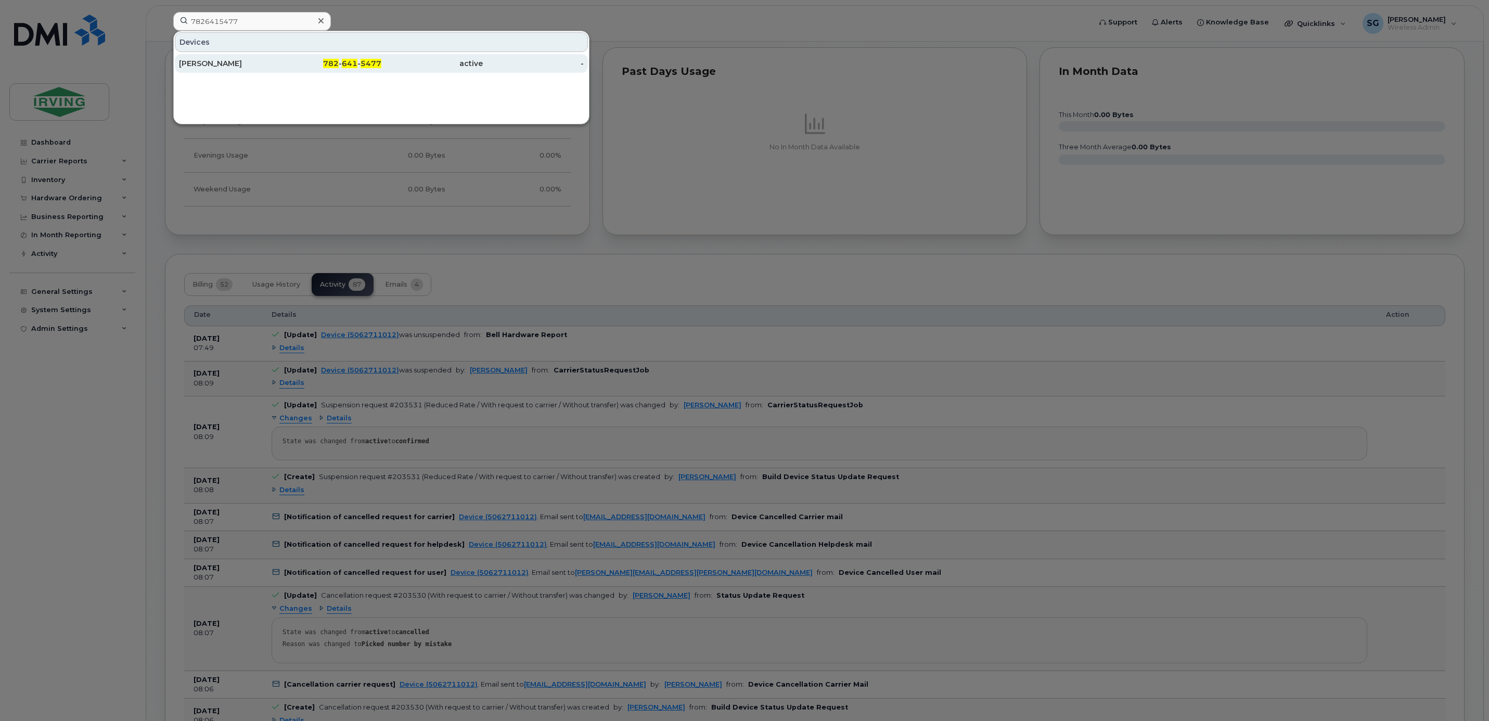
click at [224, 70] on div "Erin Wells" at bounding box center [229, 63] width 101 height 19
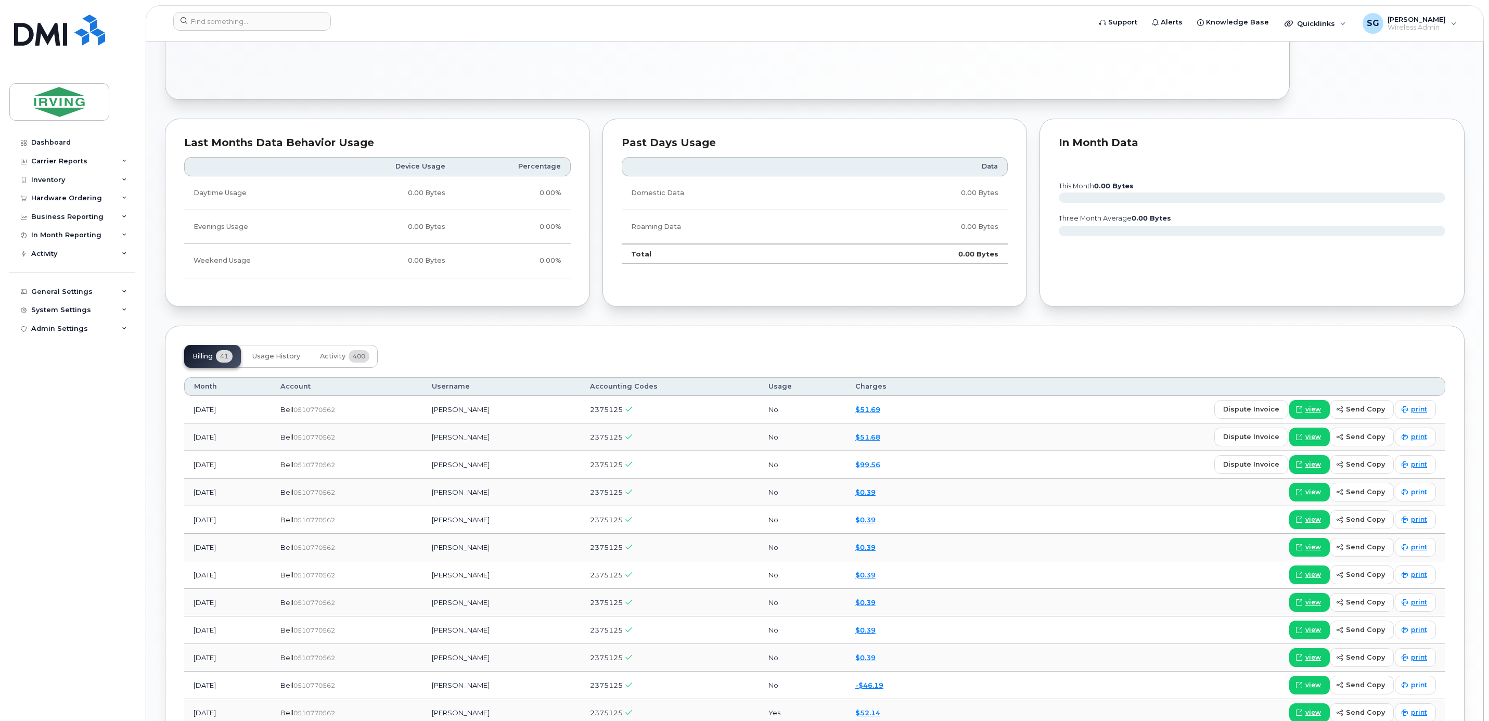
scroll to position [936, 0]
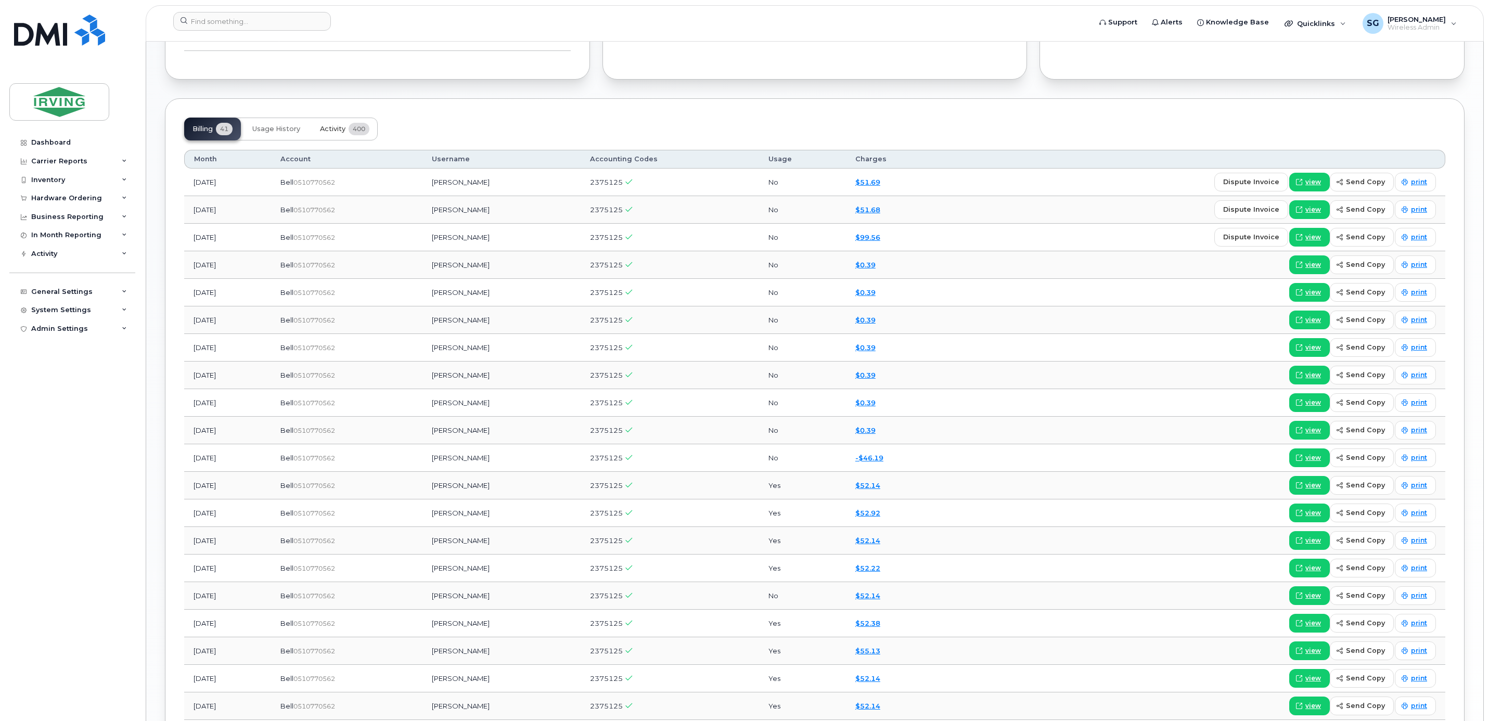
click at [331, 138] on button "Activity 400" at bounding box center [345, 129] width 66 height 23
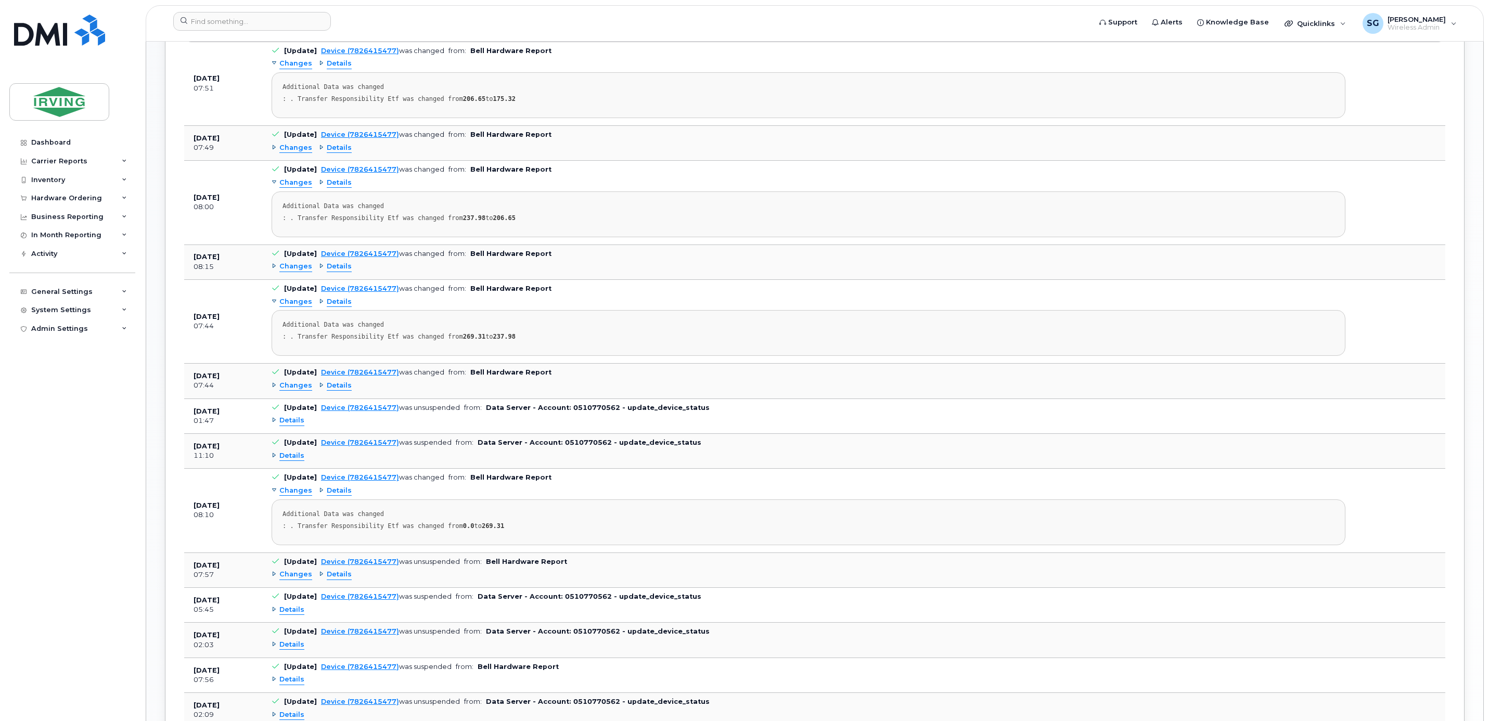
scroll to position [1092, 0]
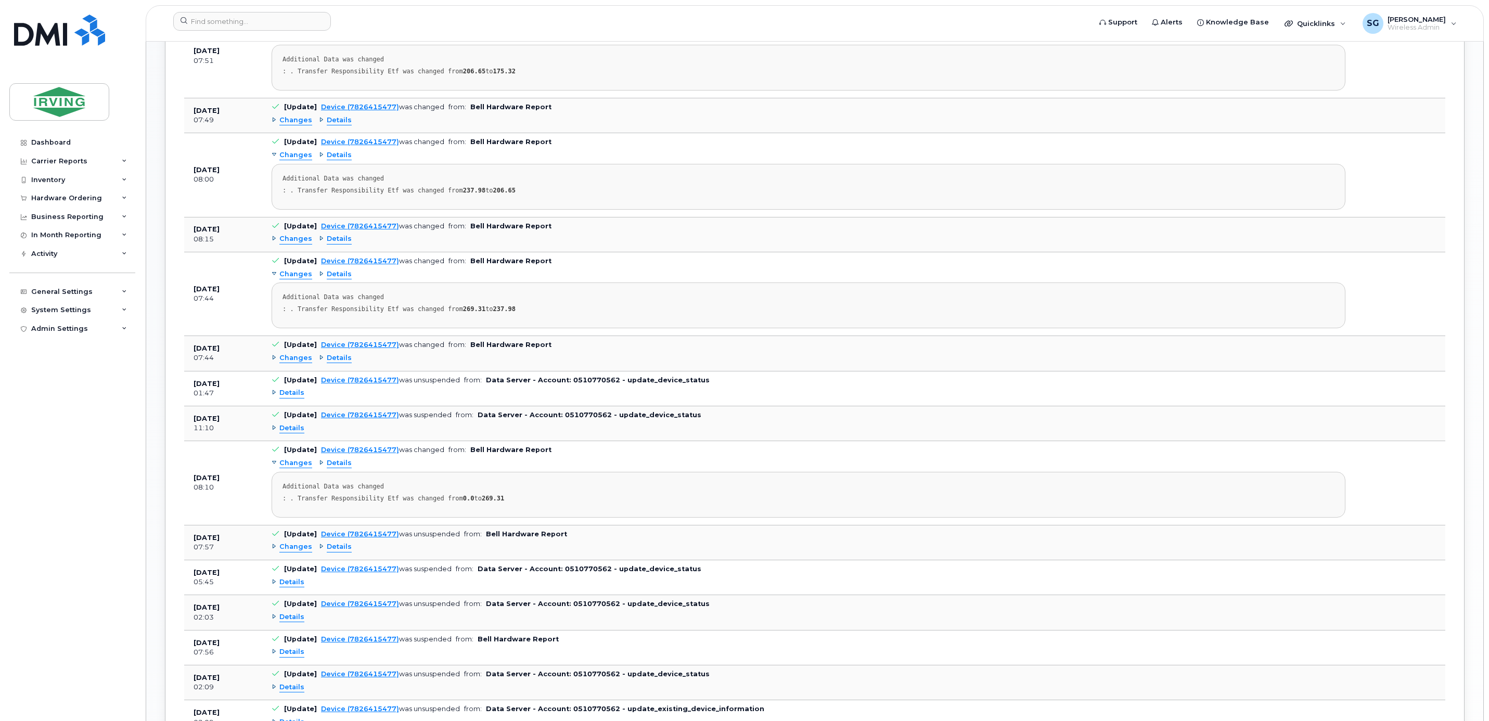
click at [344, 552] on span "Details" at bounding box center [339, 547] width 25 height 10
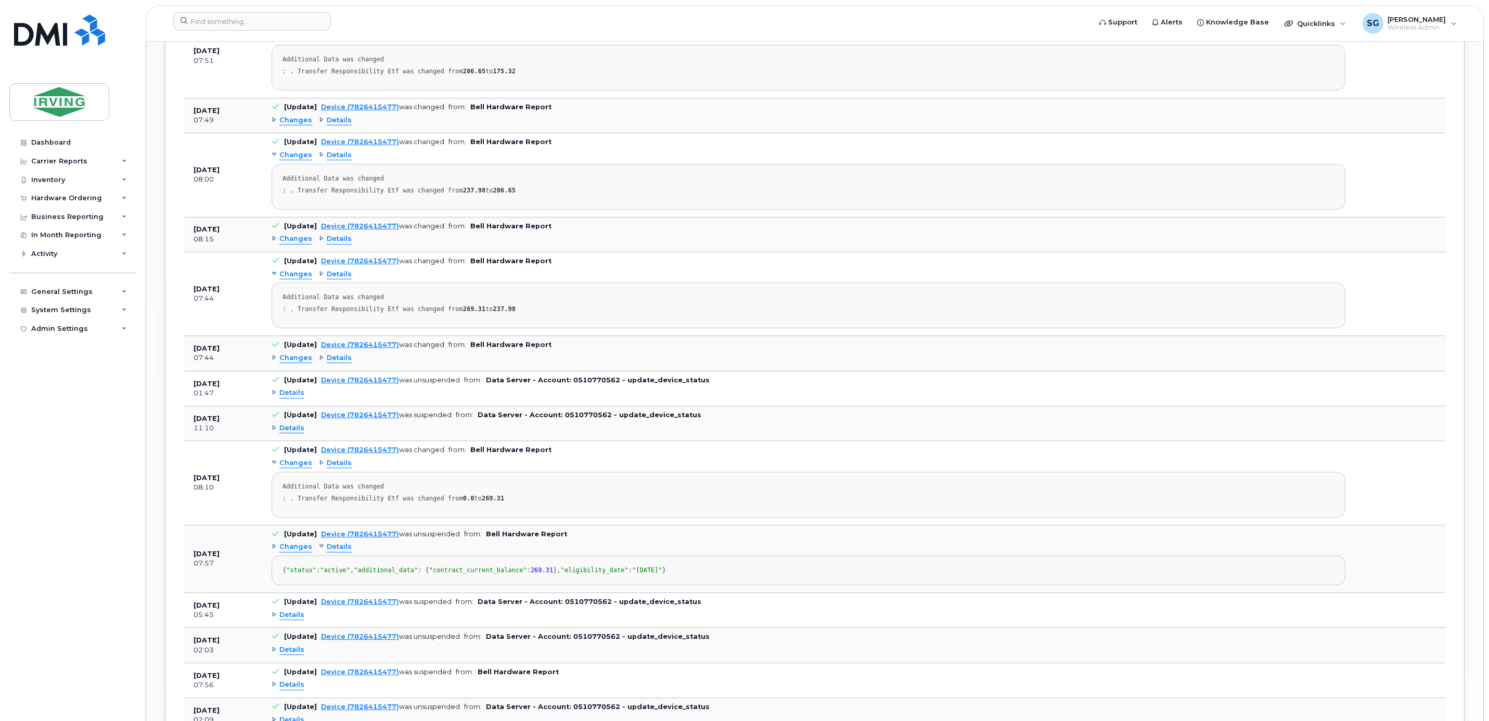
click at [342, 552] on span "Details" at bounding box center [339, 547] width 25 height 10
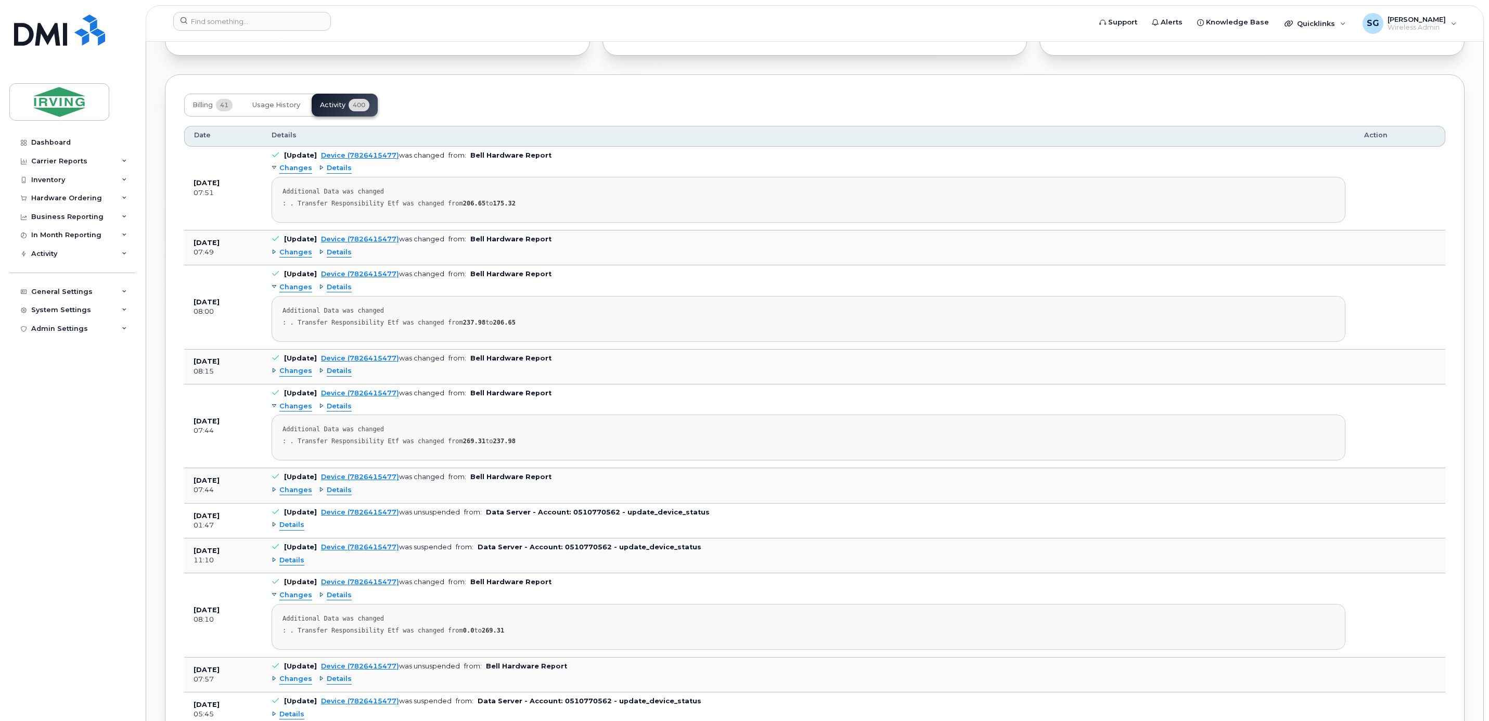
scroll to position [780, 0]
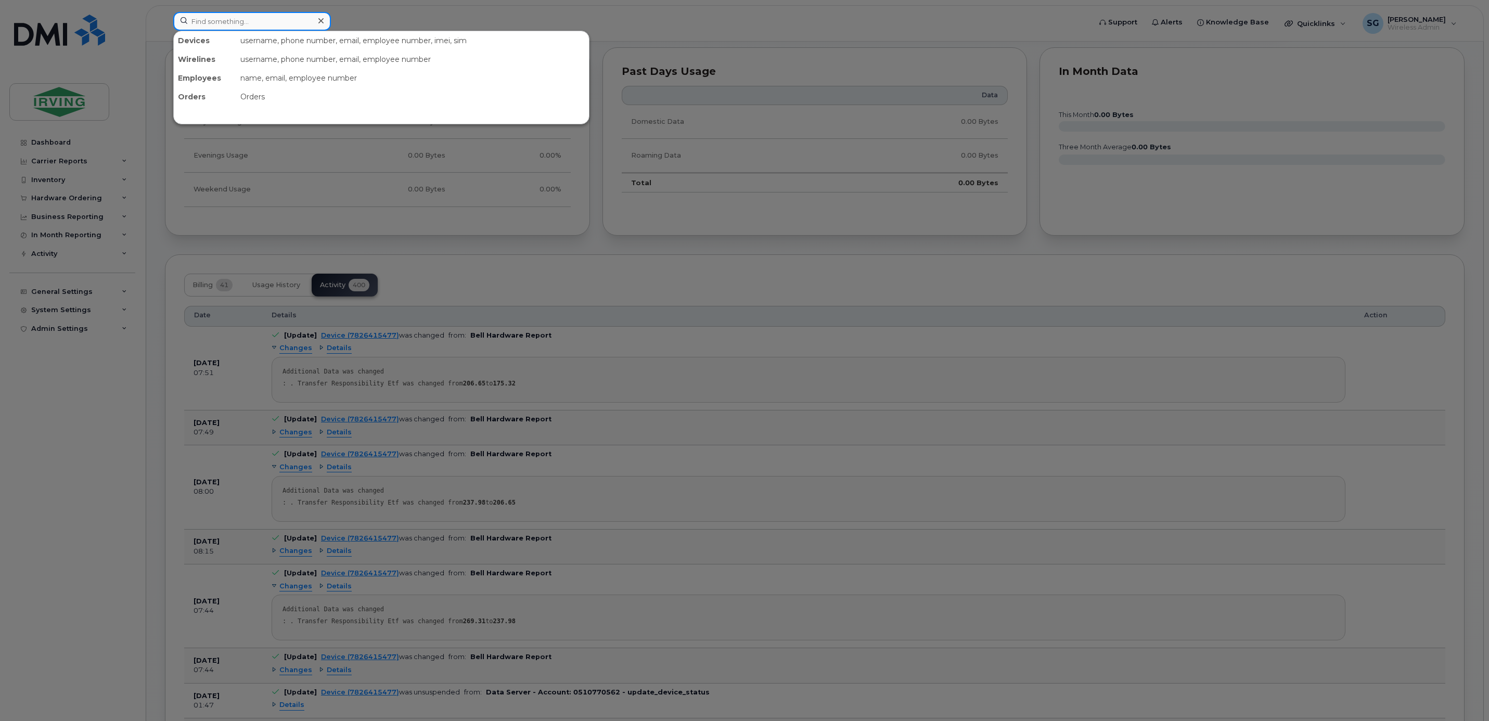
click at [270, 25] on input at bounding box center [252, 21] width 158 height 19
paste input "5063493413"
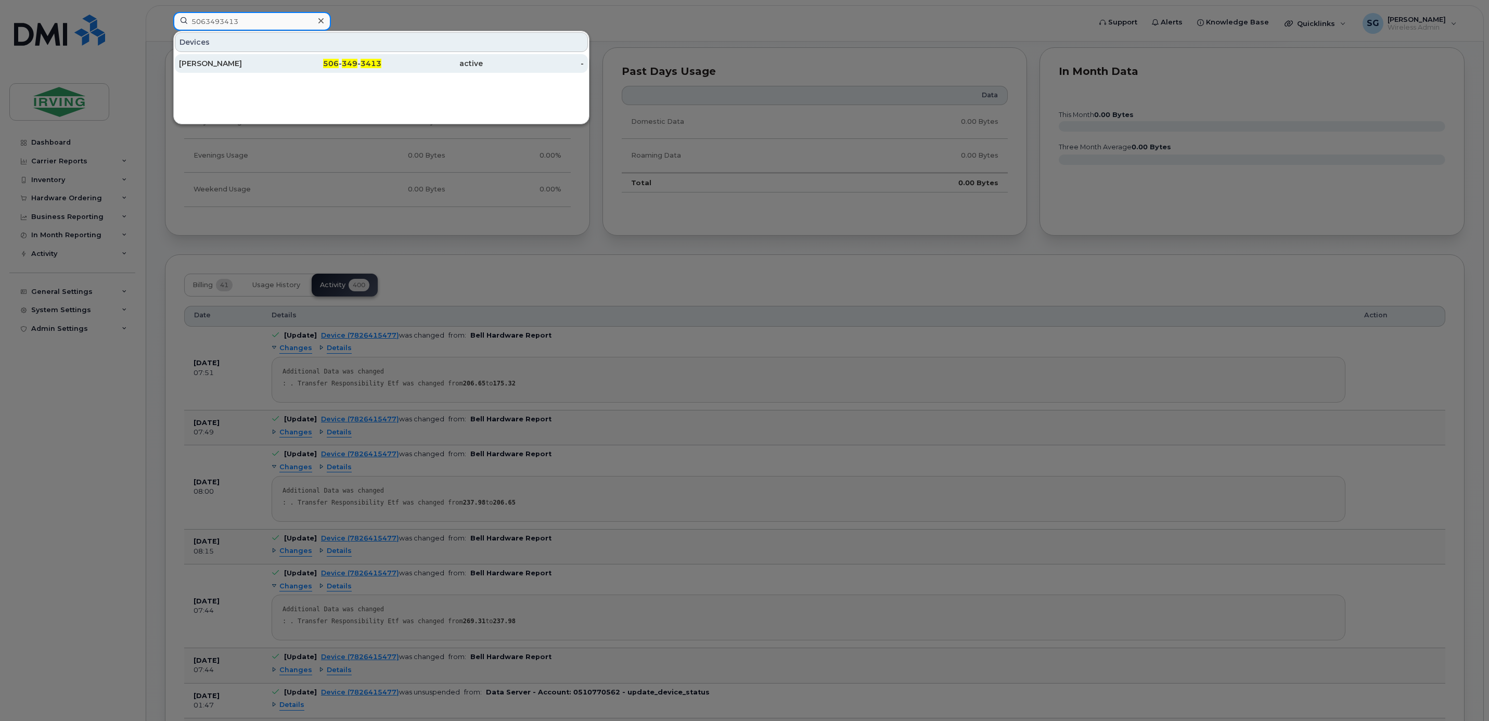
type input "5063493413"
click at [247, 57] on div "Kenneth McGavney" at bounding box center [229, 63] width 101 height 19
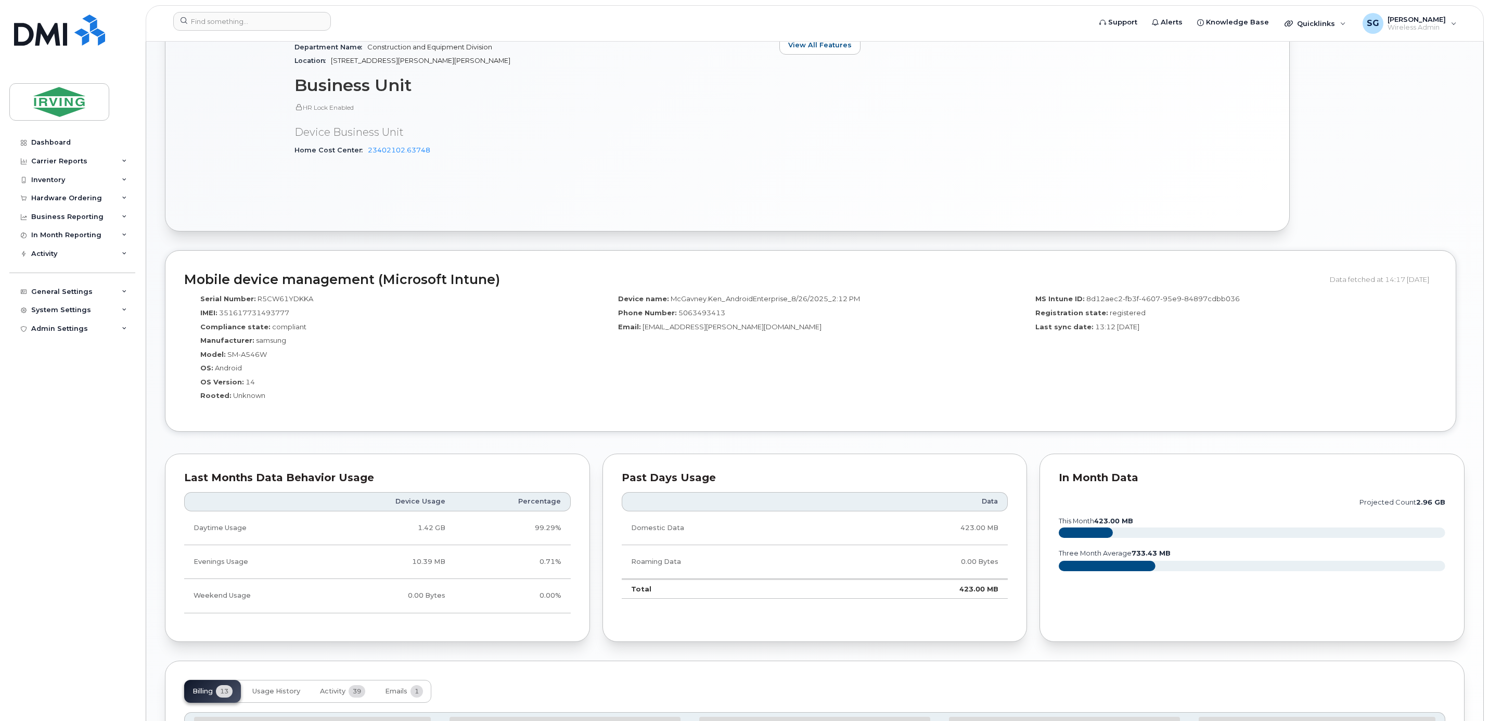
scroll to position [771, 0]
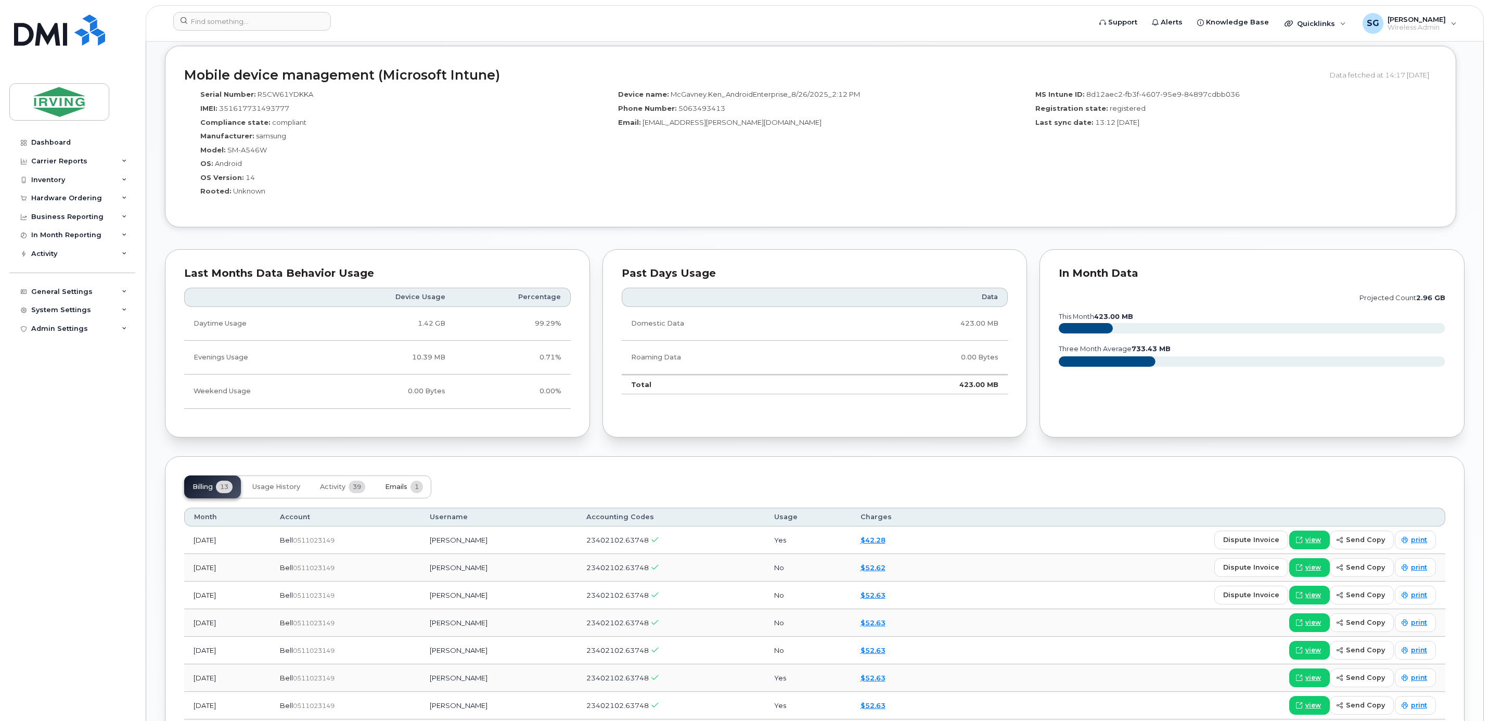
click at [404, 485] on button "Emails 1" at bounding box center [404, 486] width 55 height 23
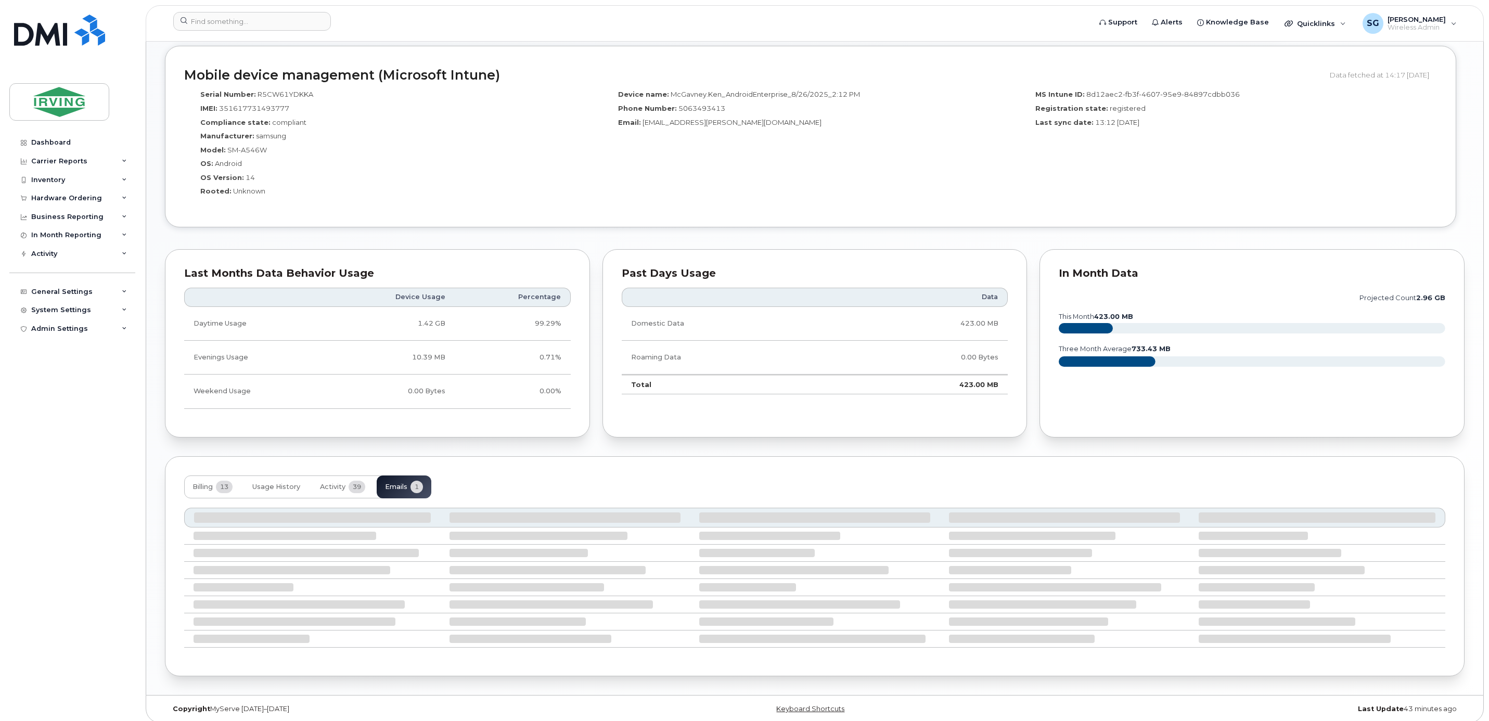
scroll to position [683, 0]
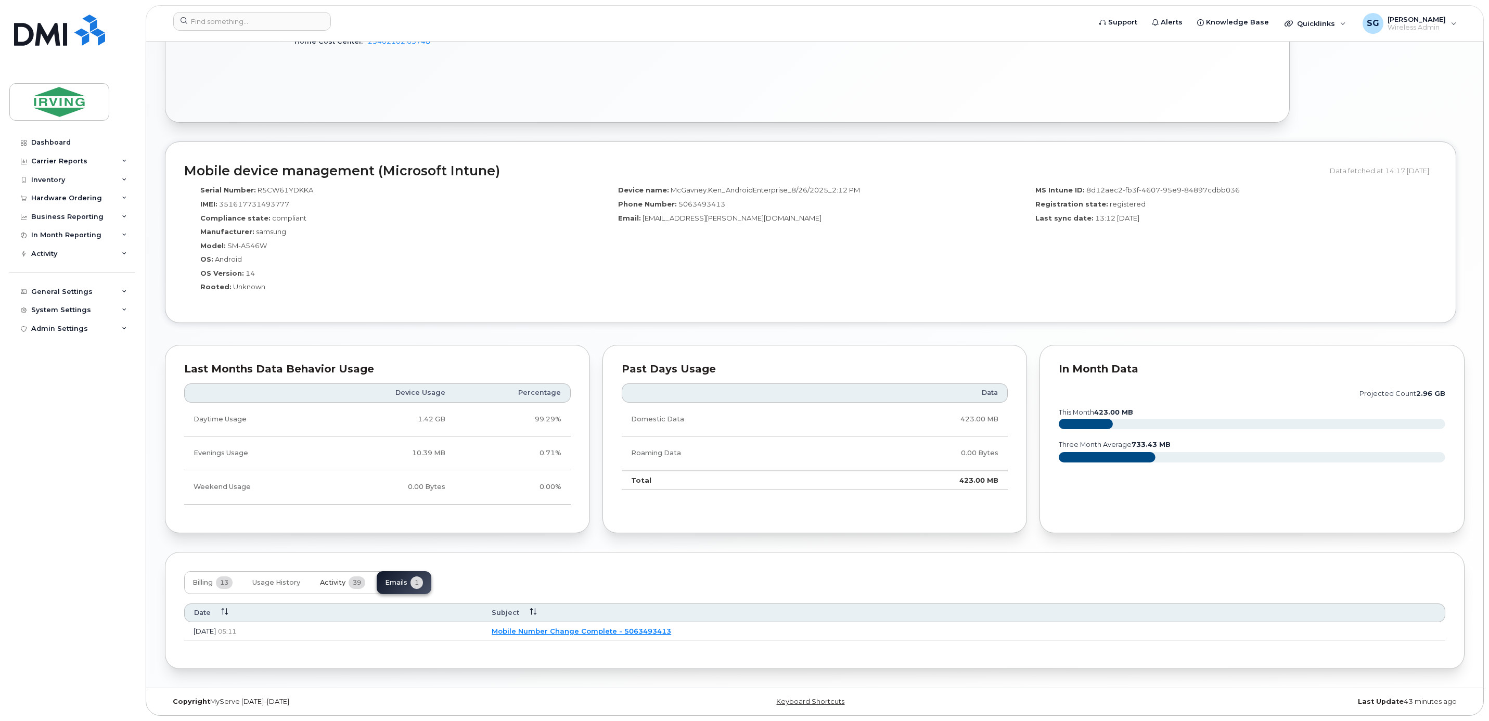
click at [326, 583] on span "Activity" at bounding box center [332, 582] width 25 height 8
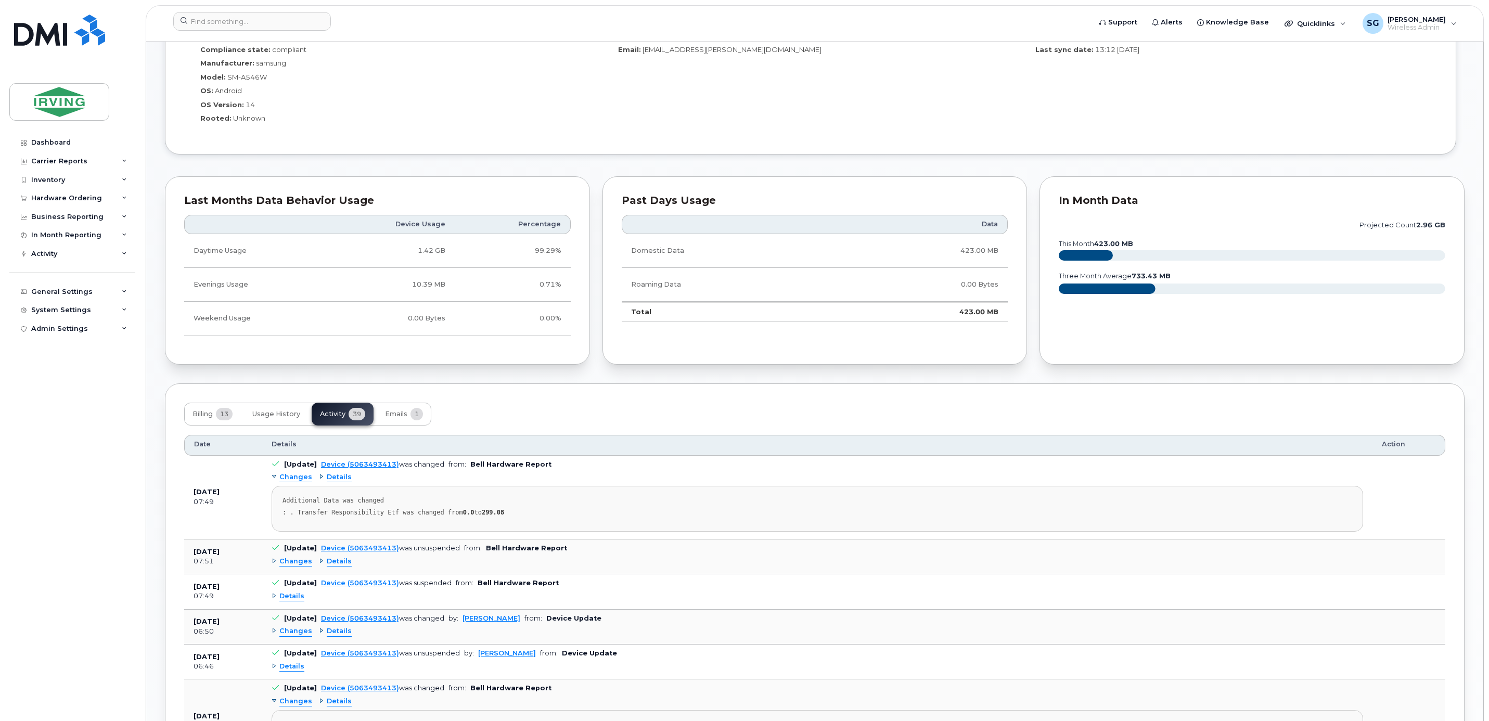
scroll to position [604, 0]
